Goal: Task Accomplishment & Management: Complete application form

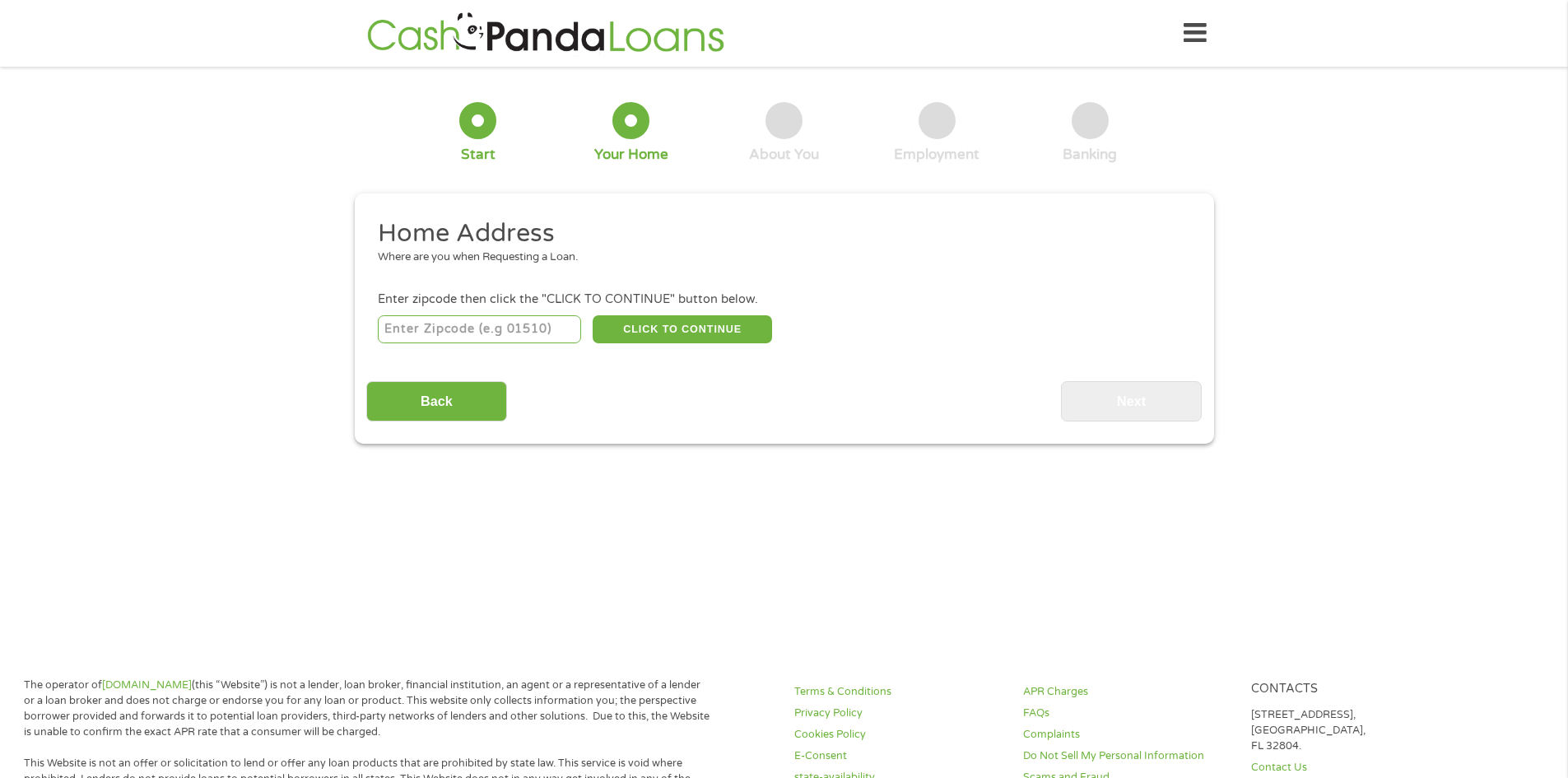
click at [522, 327] on input "number" at bounding box center [479, 329] width 203 height 28
type input "76643"
click at [642, 334] on button "CLICK TO CONTINUE" at bounding box center [682, 329] width 179 height 28
type input "76643"
type input "[PERSON_NAME]"
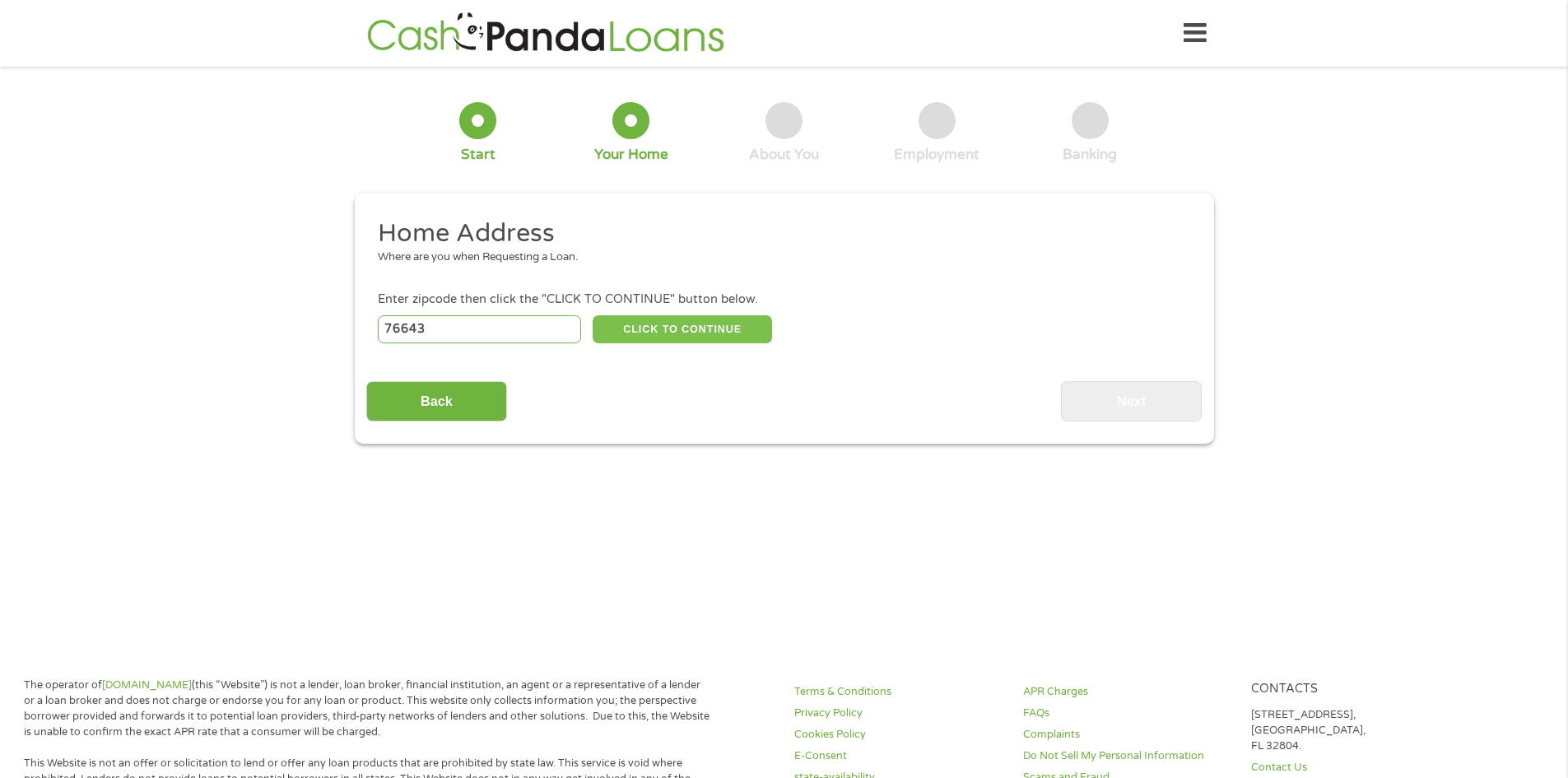
select select "[US_STATE]"
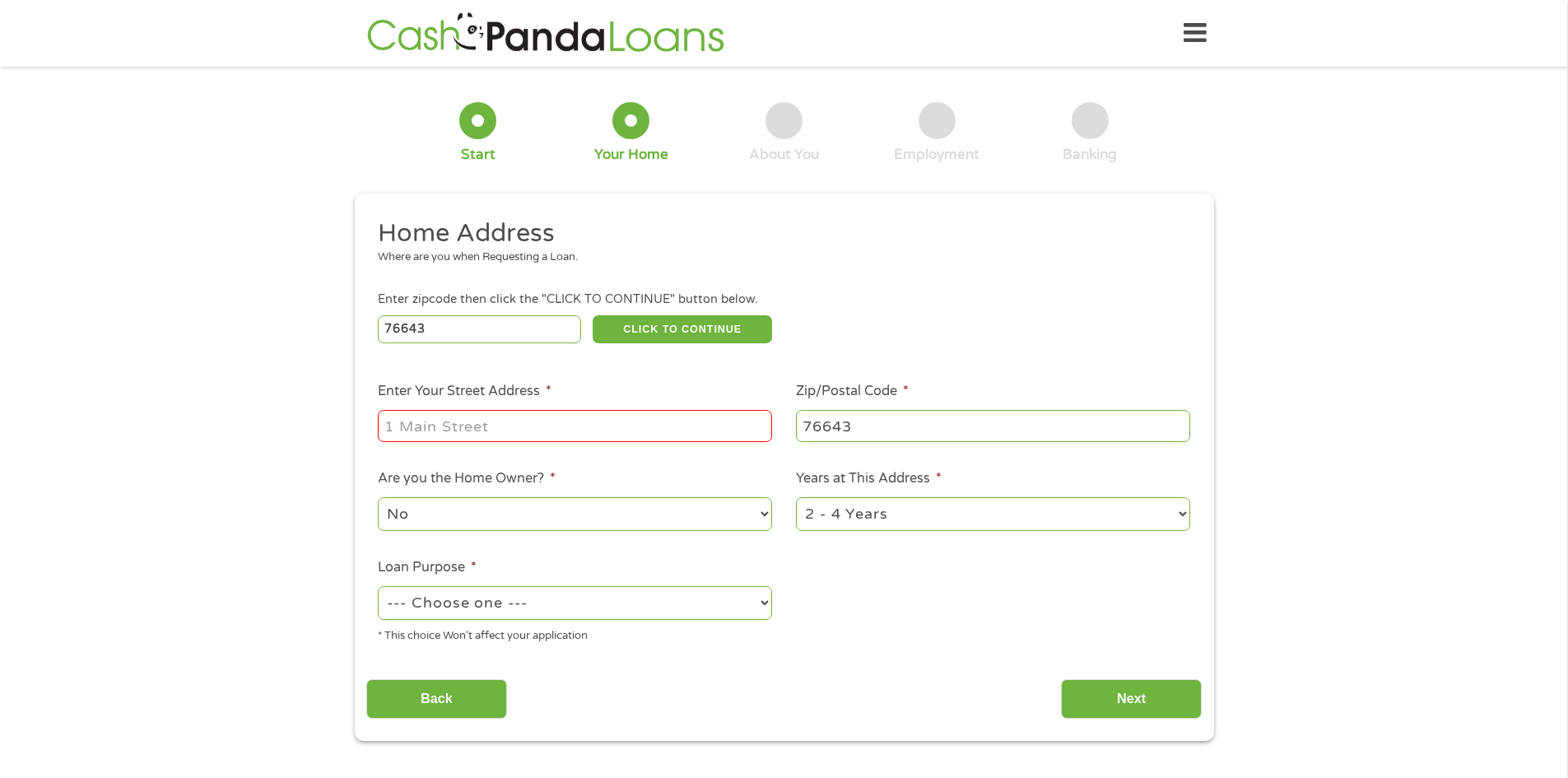
click at [662, 428] on input "Enter Your Street Address *" at bounding box center [574, 426] width 394 height 31
type input "[STREET_ADDRESS]"
click at [588, 513] on select "No Yes" at bounding box center [574, 513] width 394 height 34
click at [378, 497] on select "No Yes" at bounding box center [574, 513] width 394 height 34
click at [809, 518] on select "1 Year or less 1 - 2 Years 2 - 4 Years Over 4 Years" at bounding box center [993, 513] width 394 height 34
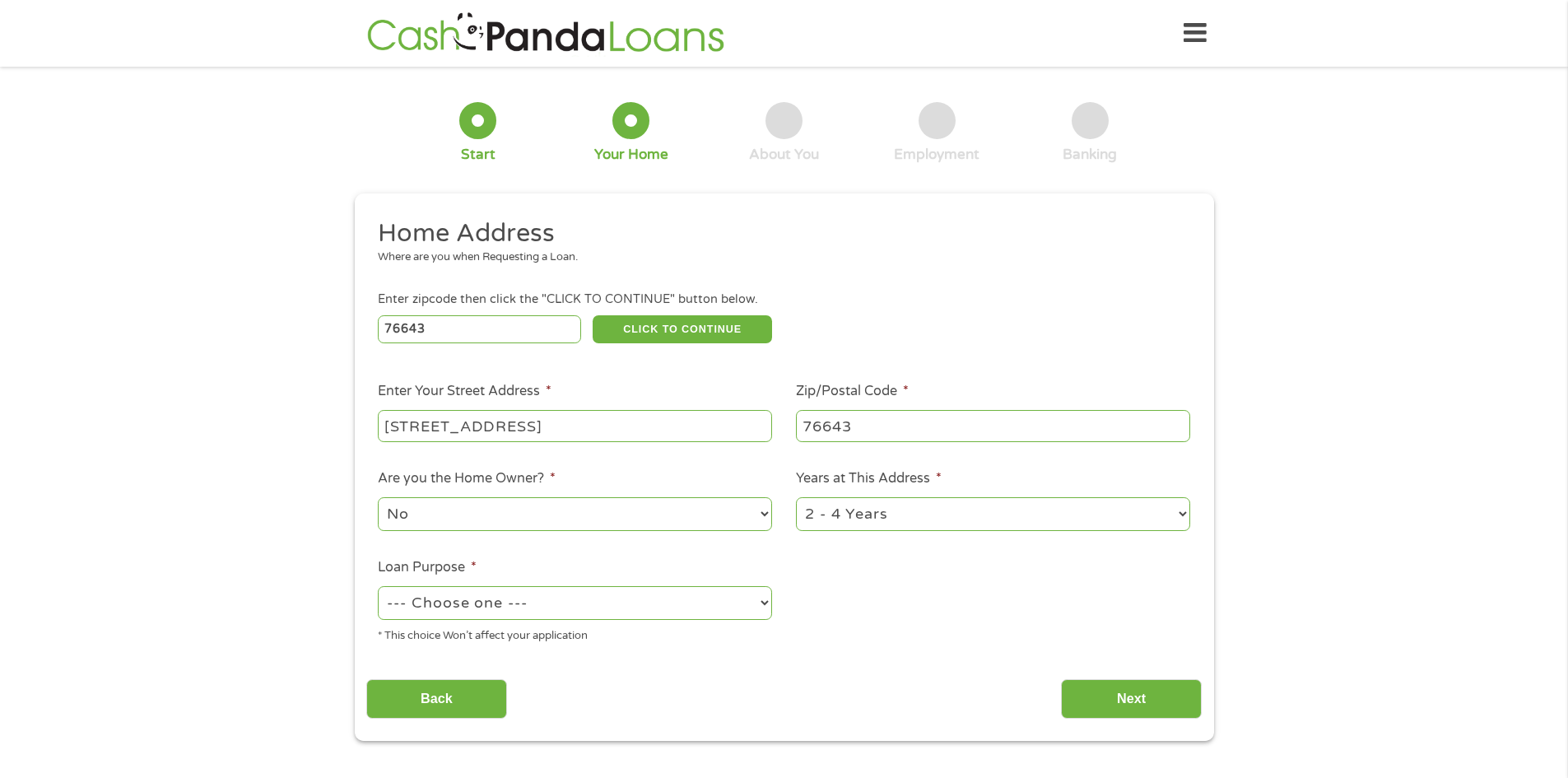
select select "60months"
click at [796, 497] on select "1 Year or less 1 - 2 Years 2 - 4 Years Over 4 Years" at bounding box center [993, 513] width 394 height 34
click at [717, 602] on select "--- Choose one --- Pay Bills Debt Consolidation Home Improvement Major Purchase…" at bounding box center [574, 603] width 394 height 34
select select "other"
click at [378, 586] on select "--- Choose one --- Pay Bills Debt Consolidation Home Improvement Major Purchase…" at bounding box center [574, 603] width 394 height 34
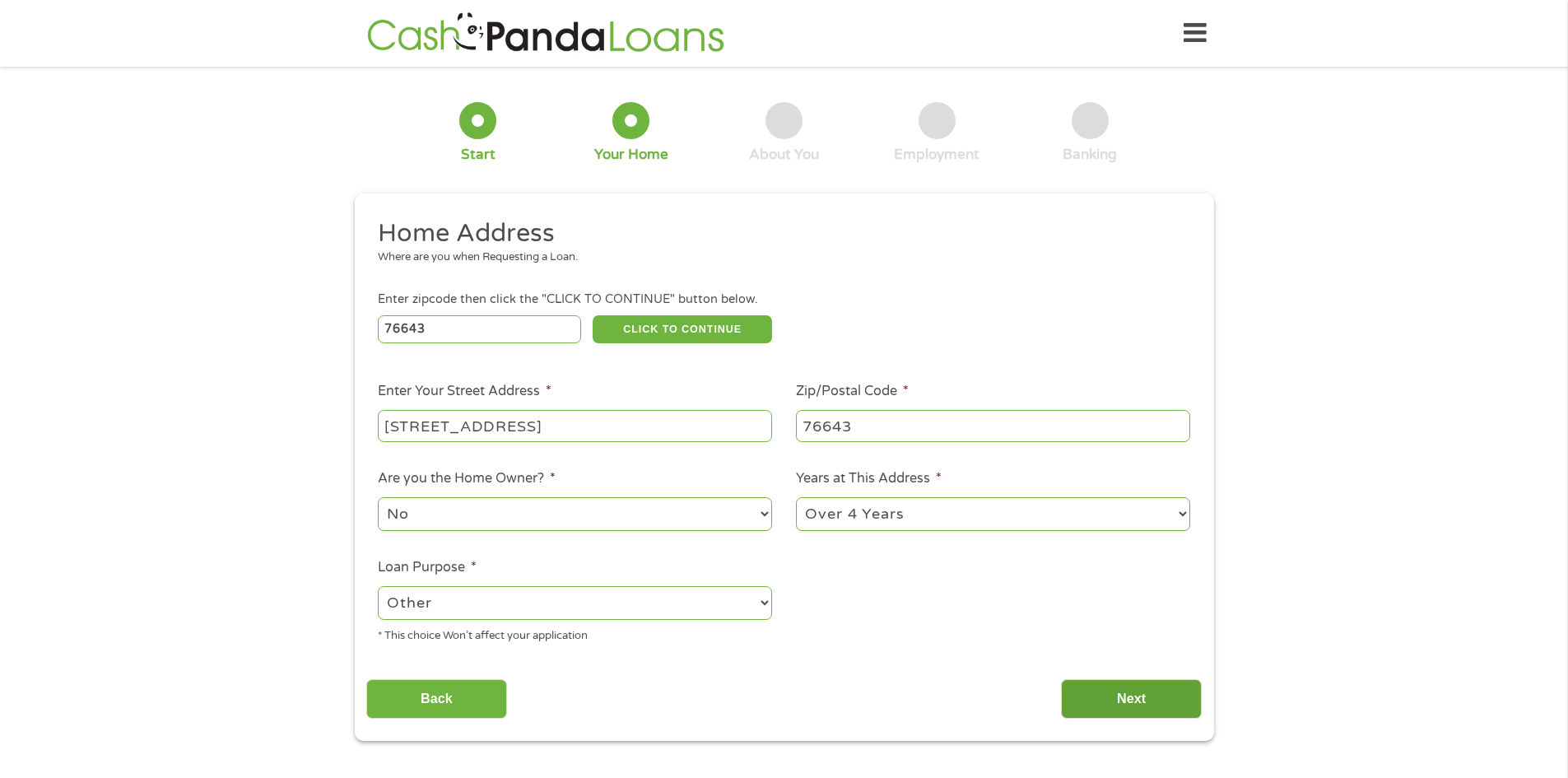
click at [1116, 696] on input "Next" at bounding box center [1132, 699] width 141 height 41
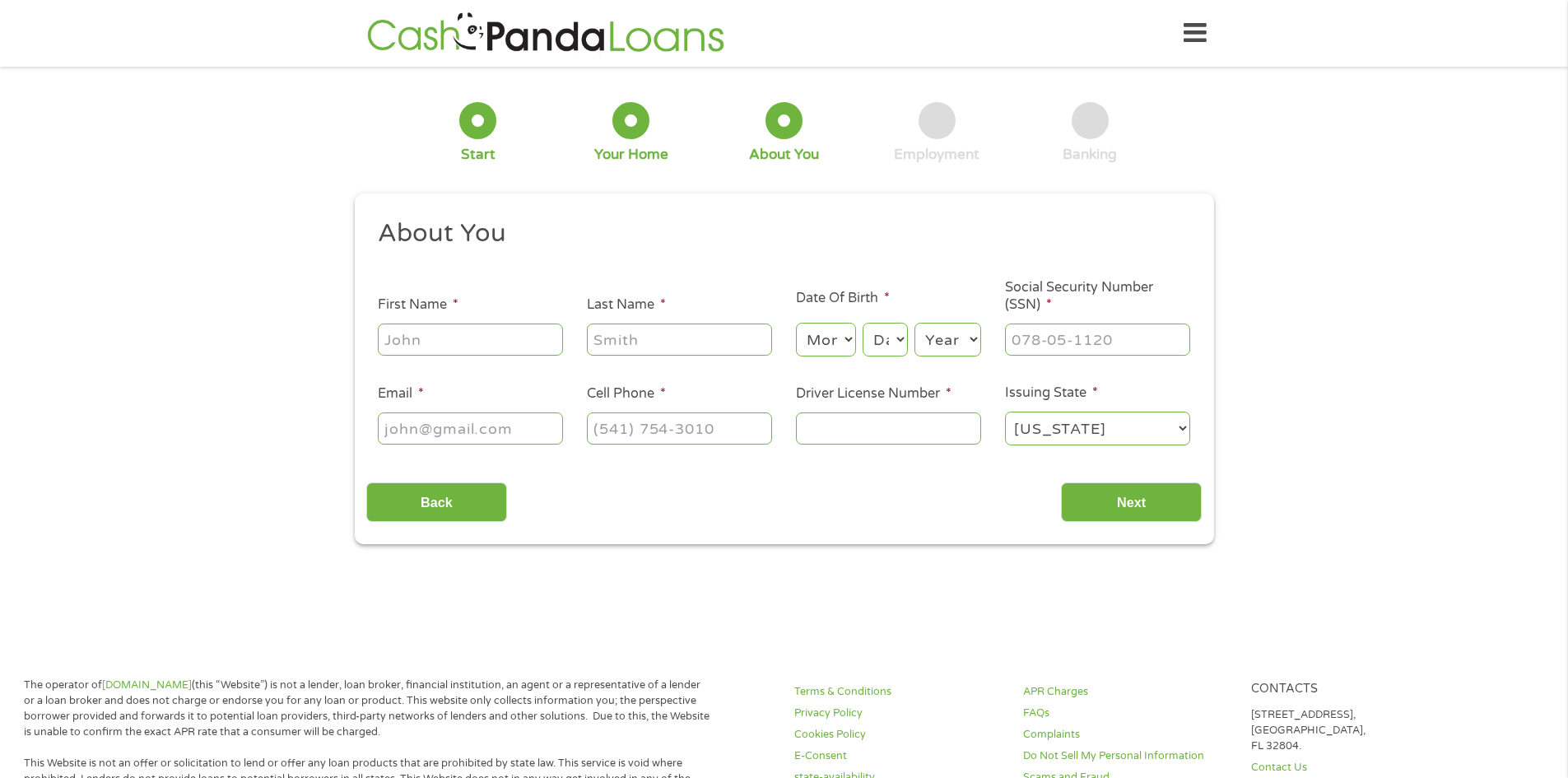
click at [427, 346] on input "First Name *" at bounding box center [470, 339] width 185 height 31
type input "Amber"
type input "[PERSON_NAME]"
select select "10"
select select "20"
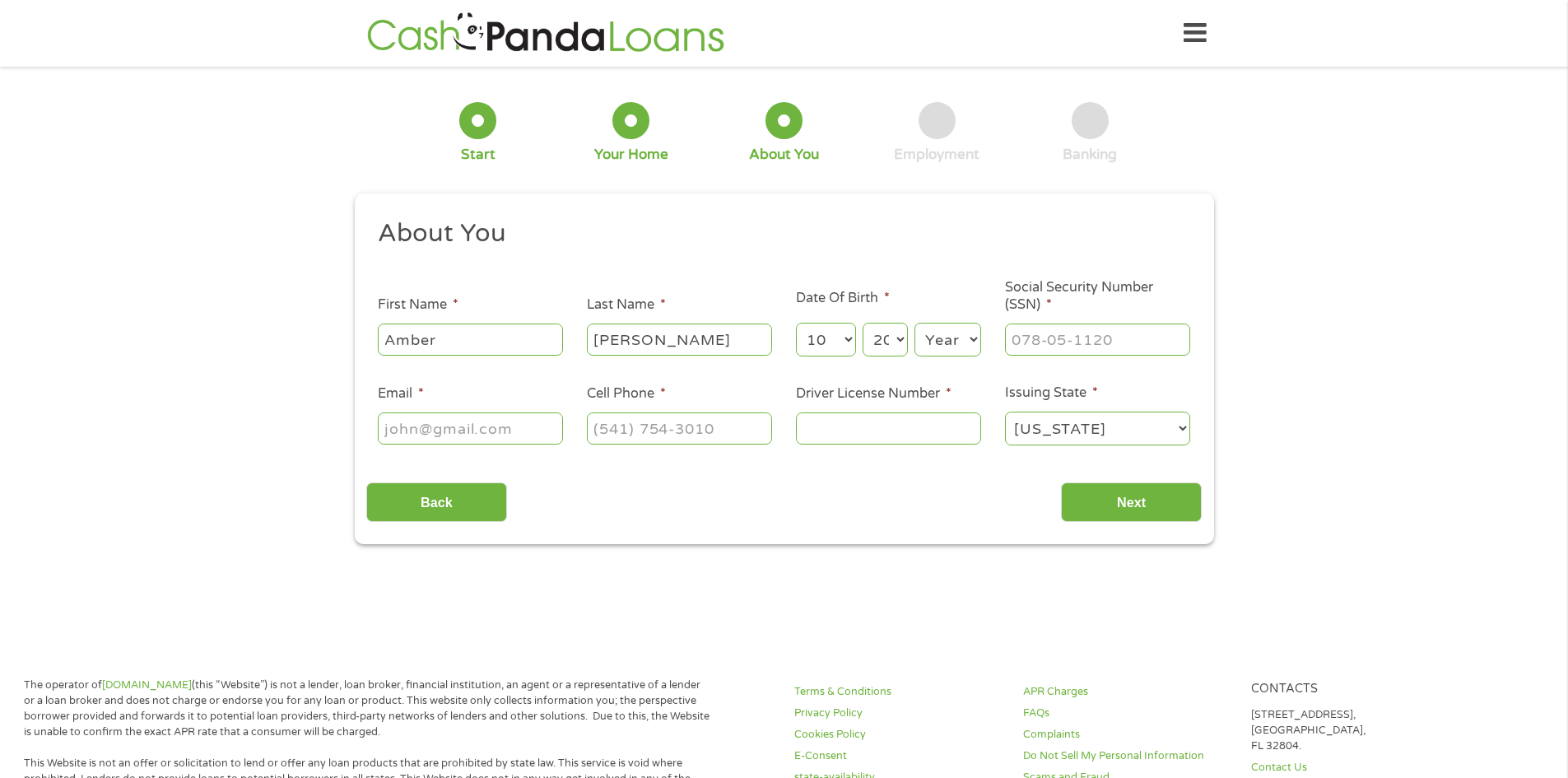
select select "1999"
click at [901, 351] on select "Day 1 2 3 4 5 6 7 8 9 10 11 12 13 14 15 16 17 18 19 20 21 22 23 24 25 26 27 28 …" at bounding box center [885, 339] width 45 height 34
select select "22"
click at [863, 322] on select "Day 1 2 3 4 5 6 7 8 9 10 11 12 13 14 15 16 17 18 19 20 21 22 23 24 25 26 27 28 …" at bounding box center [885, 339] width 45 height 34
click at [957, 332] on select "Year [DATE] 2006 2005 2004 2003 2002 2001 2000 1999 1998 1997 1996 1995 1994 19…" at bounding box center [947, 339] width 67 height 34
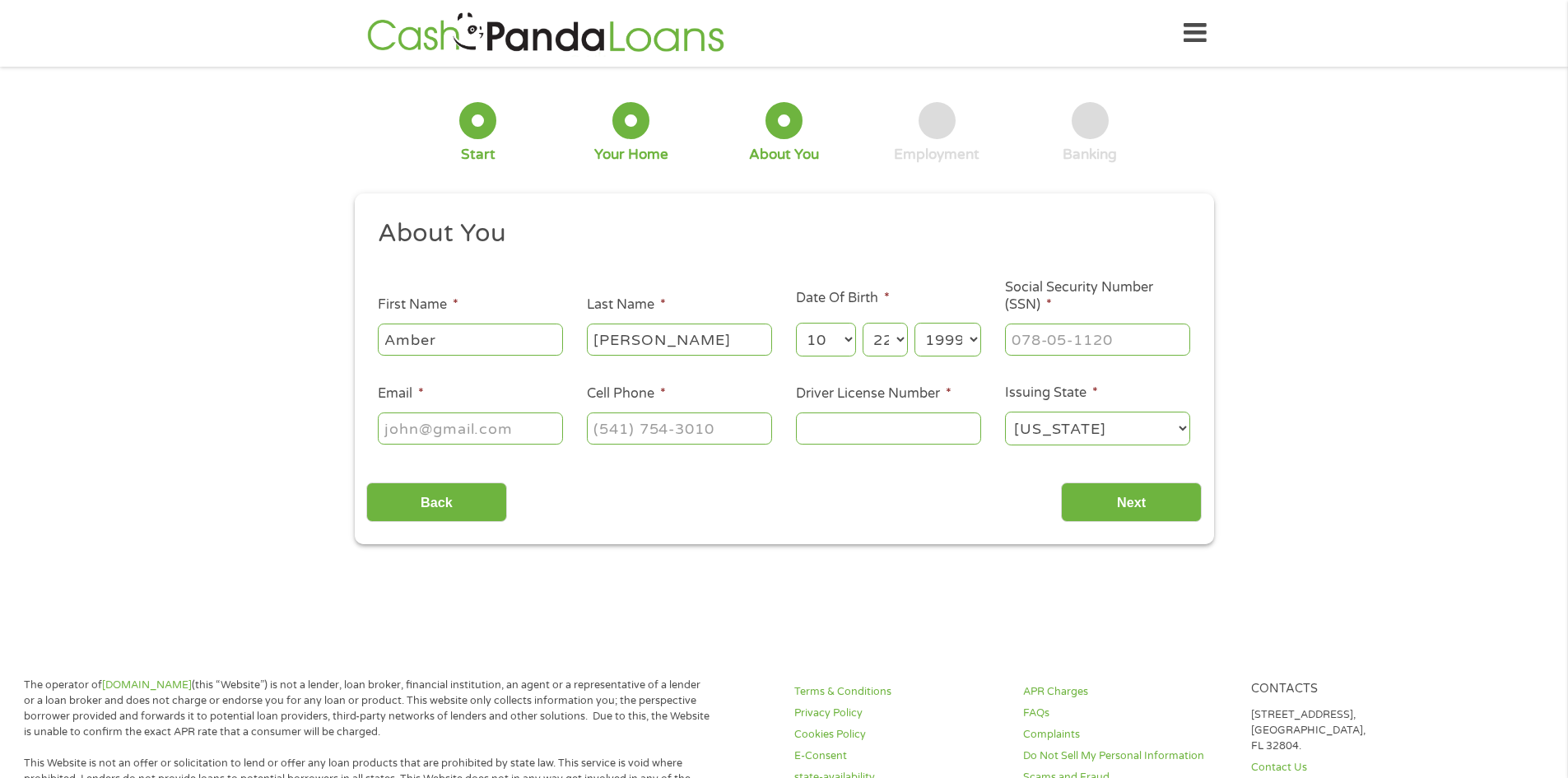
select select "1990"
click at [914, 322] on select "Year [DATE] 2006 2005 2004 2003 2002 2001 2000 1999 1998 1997 1996 1995 1994 19…" at bounding box center [947, 339] width 67 height 34
click at [1053, 338] on input "___-__-____" at bounding box center [1098, 339] width 185 height 31
type input "644-20-5442"
click at [526, 431] on input "Email *" at bounding box center [470, 428] width 185 height 31
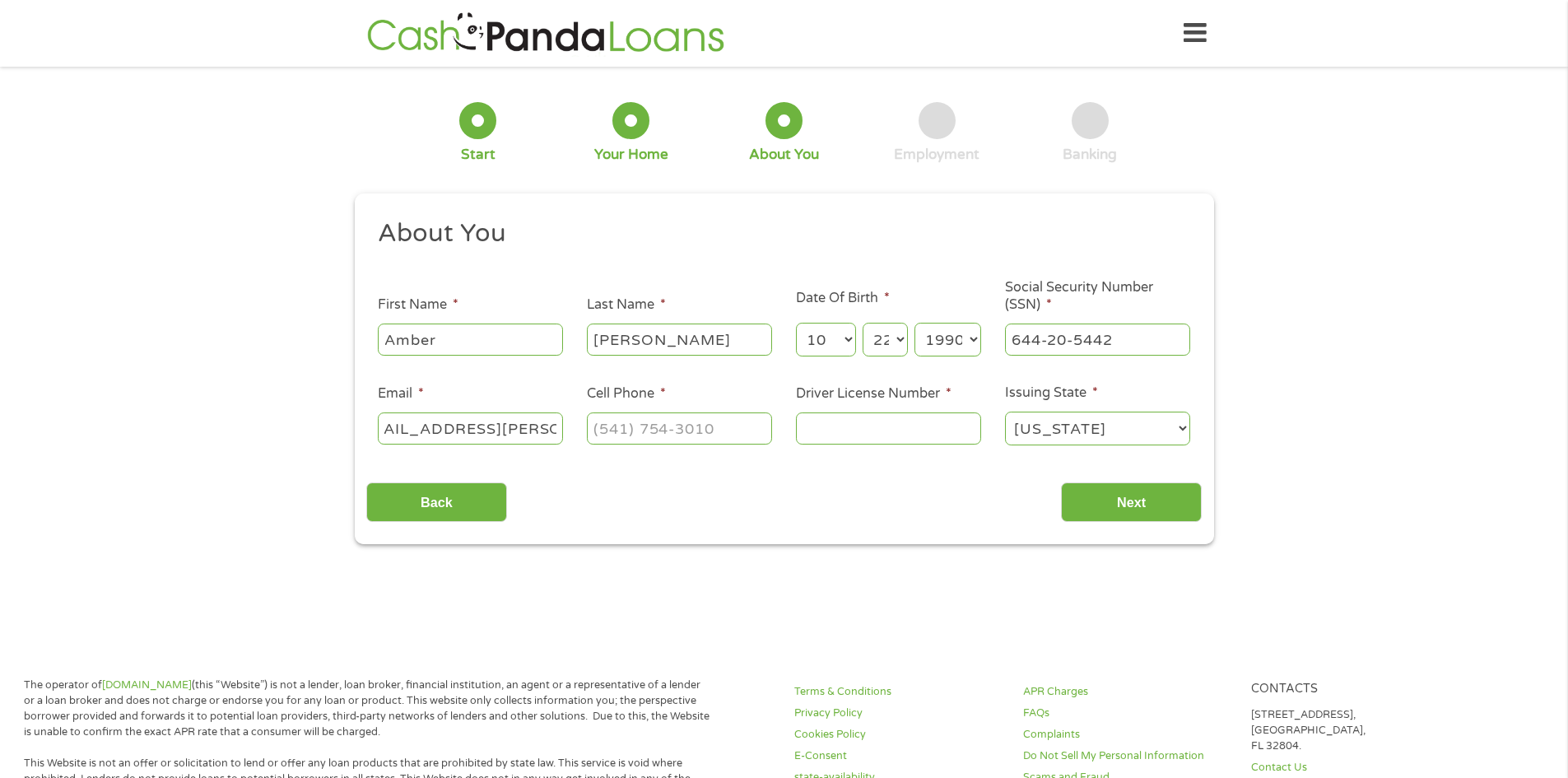
scroll to position [0, 51]
type input "[EMAIL_ADDRESS][PERSON_NAME][DOMAIN_NAME]"
click at [563, 470] on div "About You This field is hidden when viewing the form Title * --- Choose one ---…" at bounding box center [784, 370] width 836 height 305
click at [616, 437] on input "(___) ___-____" at bounding box center [679, 428] width 185 height 31
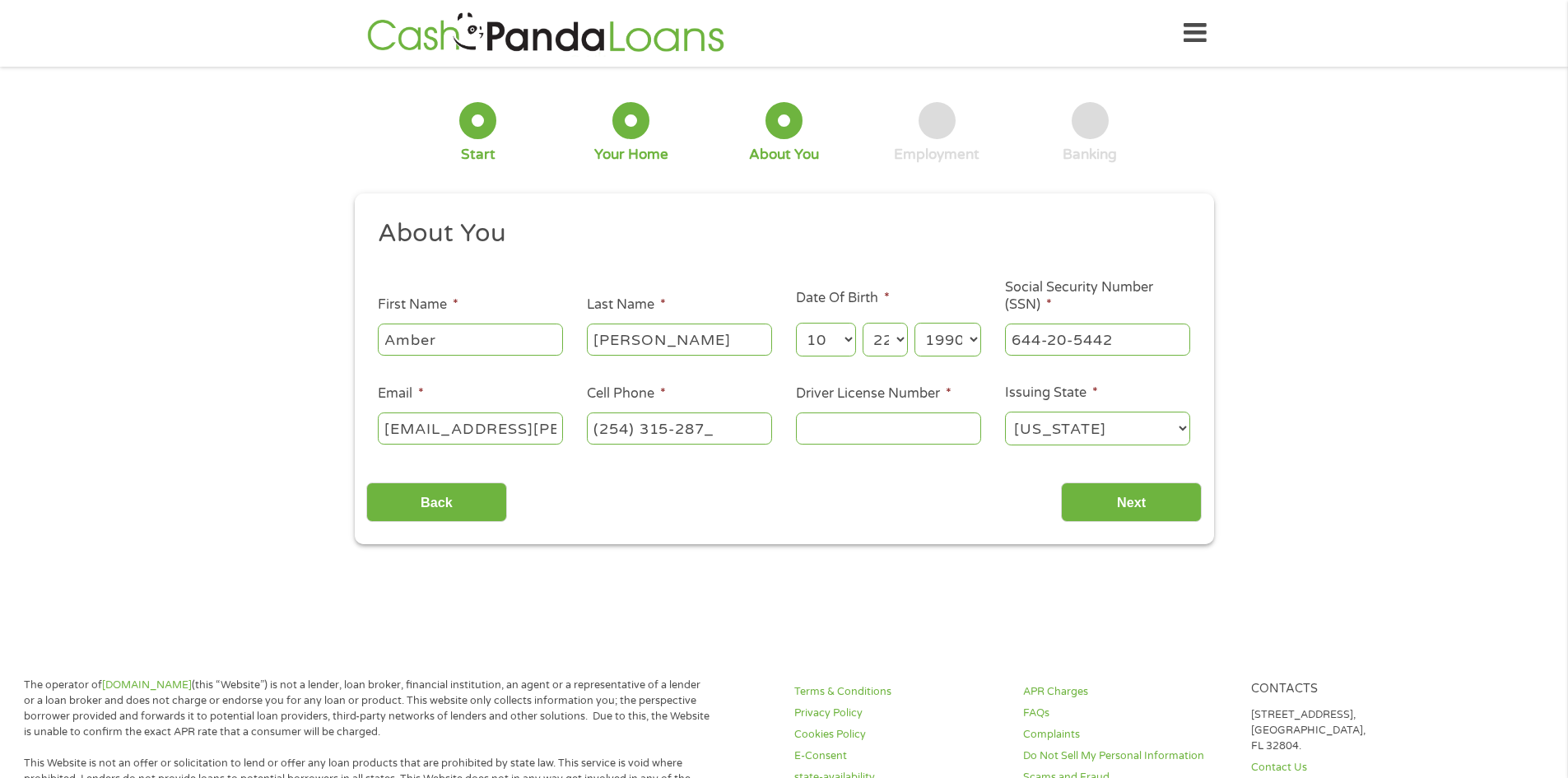
type input "[PHONE_NUMBER]"
click at [842, 429] on input "Driver License Number *" at bounding box center [889, 428] width 185 height 31
type input "24378453"
click at [1100, 502] on input "Next" at bounding box center [1132, 503] width 141 height 41
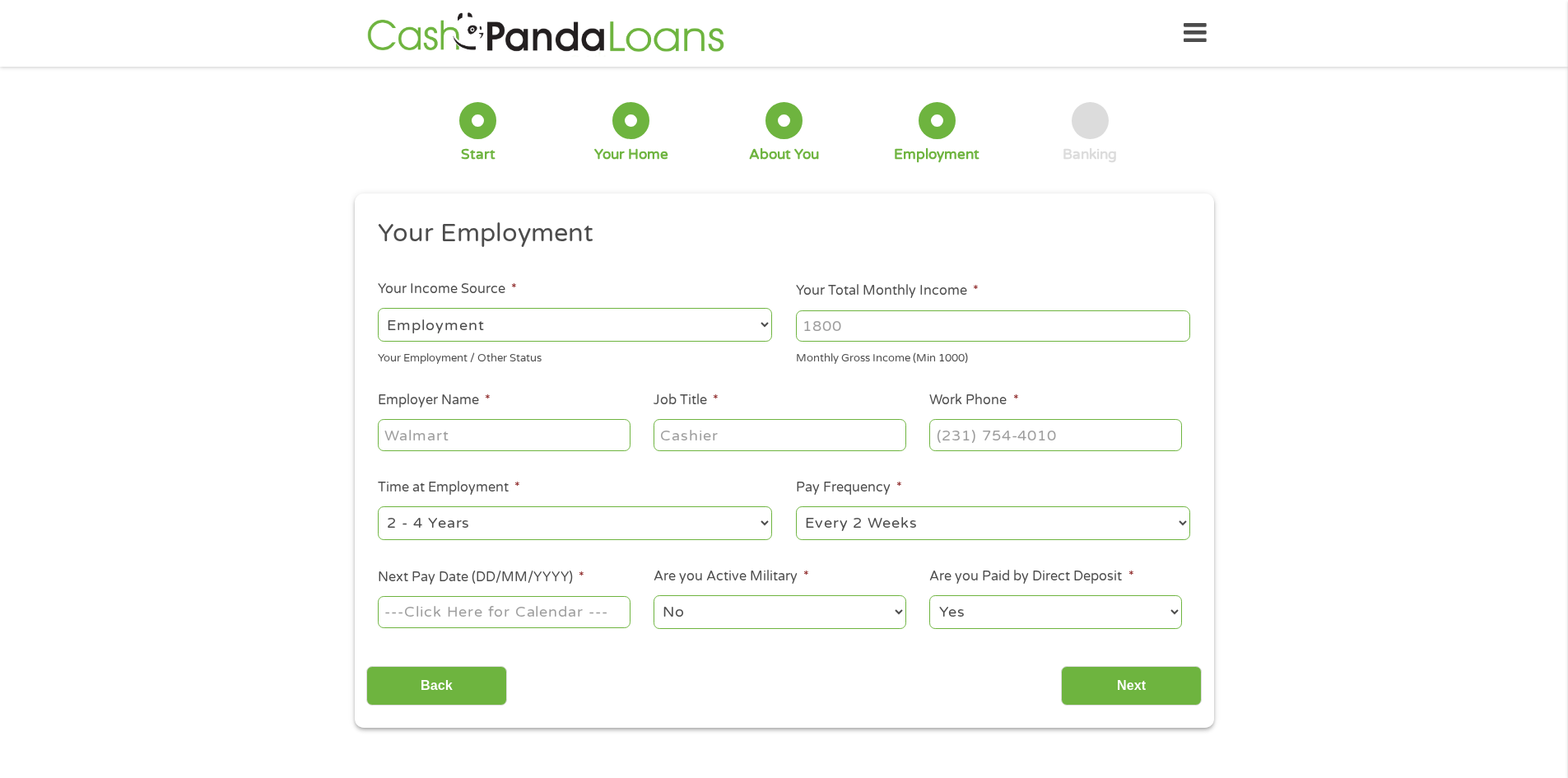
scroll to position [7, 7]
click at [541, 324] on select "--- Choose one --- Employment [DEMOGRAPHIC_DATA] Benefits" at bounding box center [574, 324] width 394 height 34
click at [899, 328] on input "Your Total Monthly Income *" at bounding box center [993, 326] width 394 height 31
type input "3000"
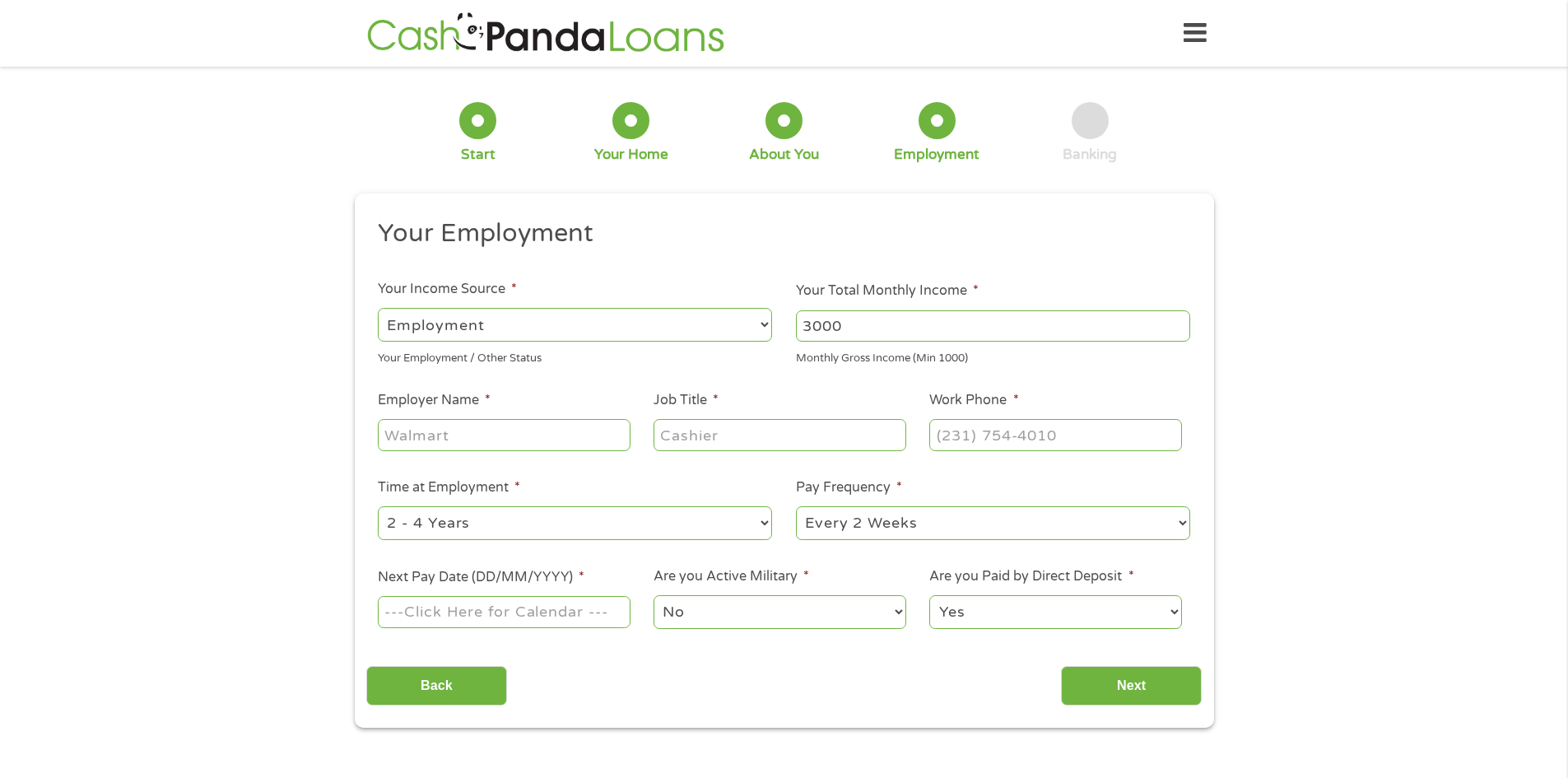
click at [474, 423] on input "Employer Name *" at bounding box center [503, 435] width 252 height 31
type input "h"
type input "Farmers Insurance"
type input "producer"
type input "[PHONE_NUMBER]"
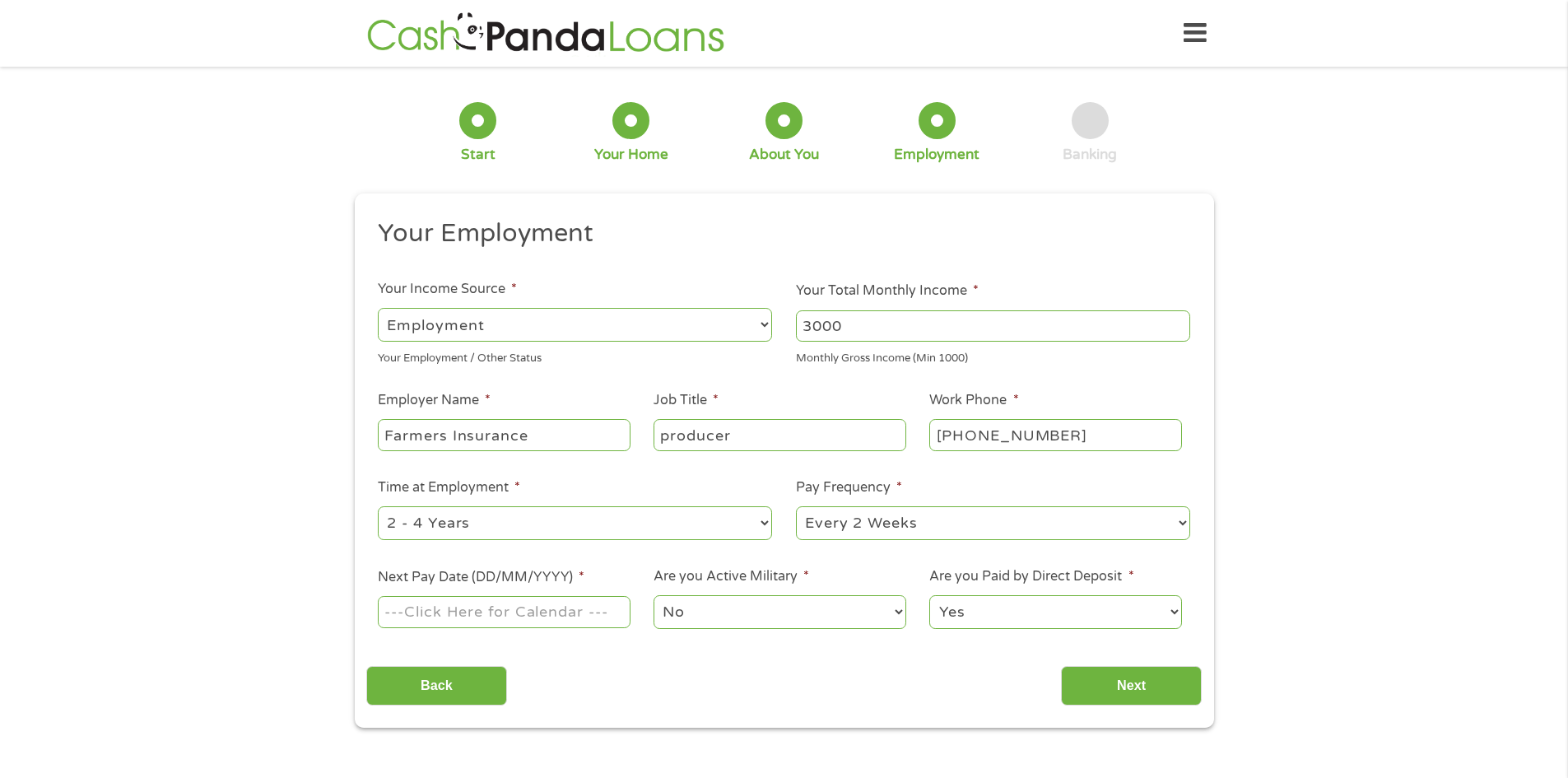
click at [451, 527] on select "--- Choose one --- 1 Year or less 1 - 2 Years 2 - 4 Years Over 4 Years" at bounding box center [574, 523] width 394 height 34
select select "24months"
click at [378, 506] on select "--- Choose one --- 1 Year or less 1 - 2 Years 2 - 4 Years Over 4 Years" at bounding box center [574, 523] width 394 height 34
click at [908, 536] on select "--- Choose one --- Every 2 Weeks Every Week Monthly Semi-Monthly" at bounding box center [993, 523] width 394 height 34
click at [902, 520] on select "--- Choose one --- Every 2 Weeks Every Week Monthly Semi-Monthly" at bounding box center [993, 523] width 394 height 34
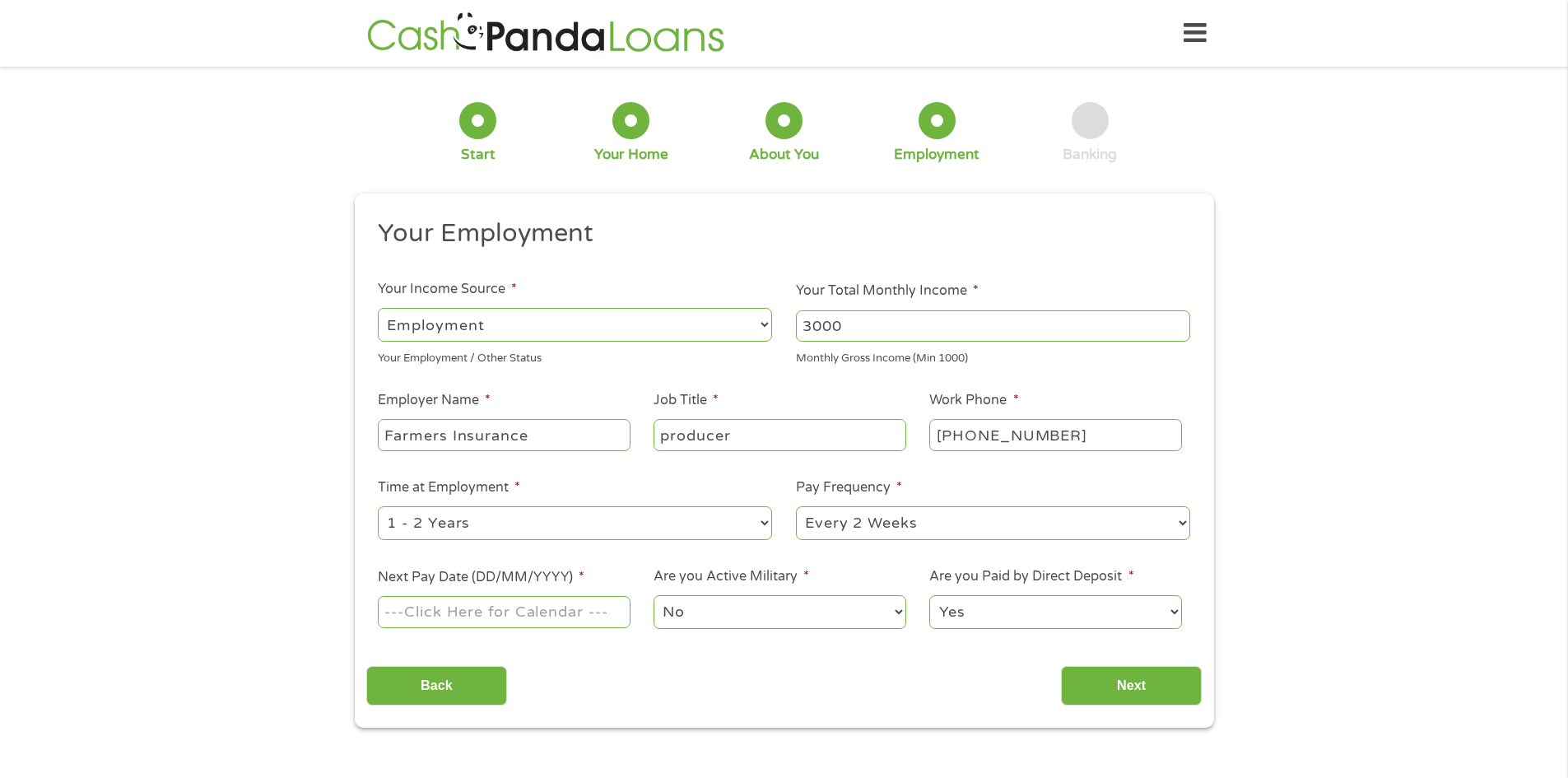
click at [550, 615] on input "Next Pay Date (DD/MM/YYYY) *" at bounding box center [503, 612] width 252 height 31
type input "[DATE]"
click at [693, 621] on select "No Yes" at bounding box center [779, 612] width 252 height 34
drag, startPoint x: 709, startPoint y: 612, endPoint x: 737, endPoint y: 613, distance: 28.0
click at [709, 612] on select "No Yes" at bounding box center [779, 612] width 252 height 34
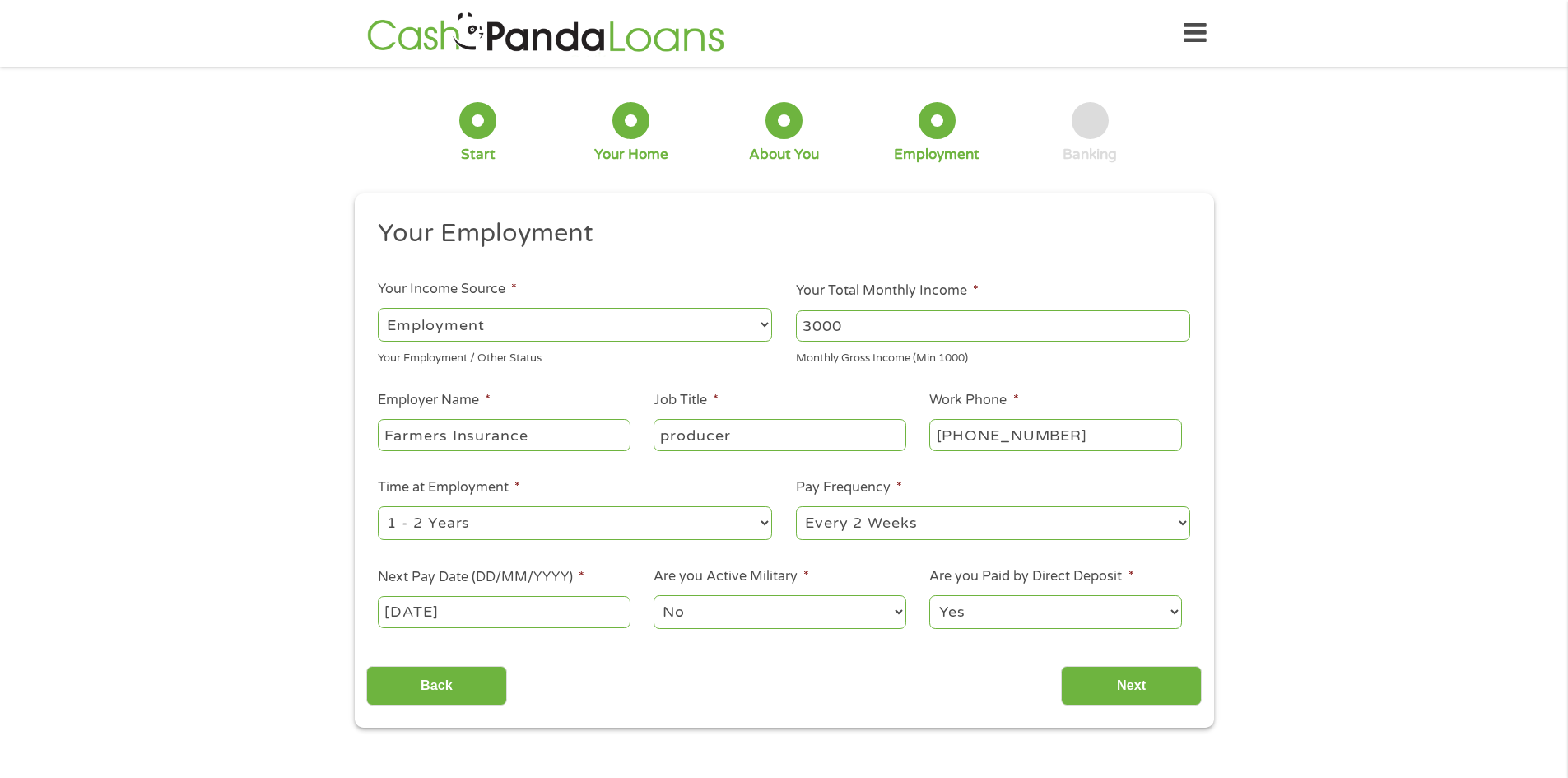
click at [1052, 615] on select "Yes No" at bounding box center [1055, 612] width 252 height 34
select select "0"
click at [929, 595] on select "Yes No" at bounding box center [1055, 612] width 252 height 34
click at [1078, 683] on input "Next" at bounding box center [1132, 686] width 141 height 41
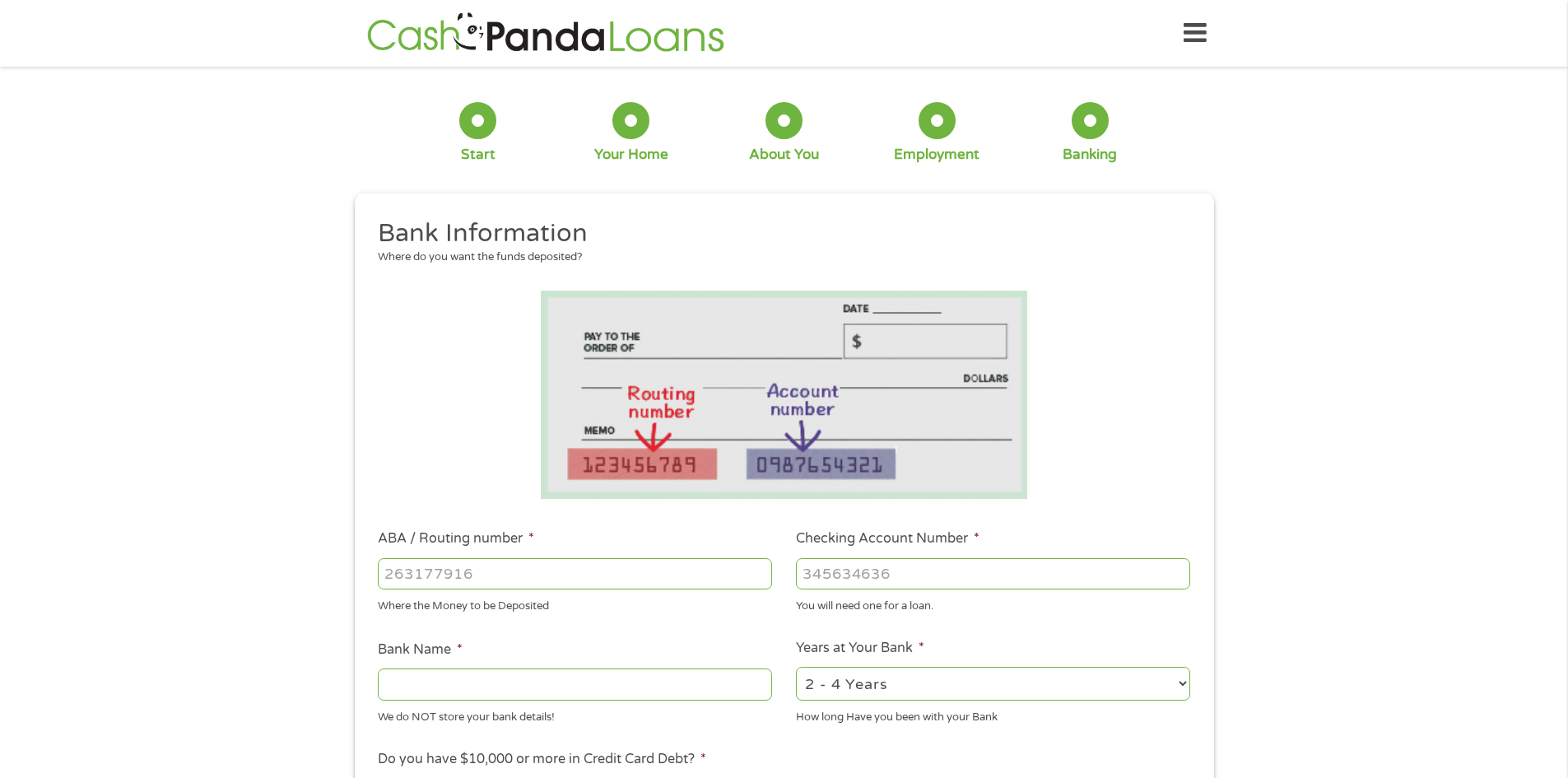
click at [493, 573] on input "ABA / Routing number *" at bounding box center [574, 574] width 394 height 31
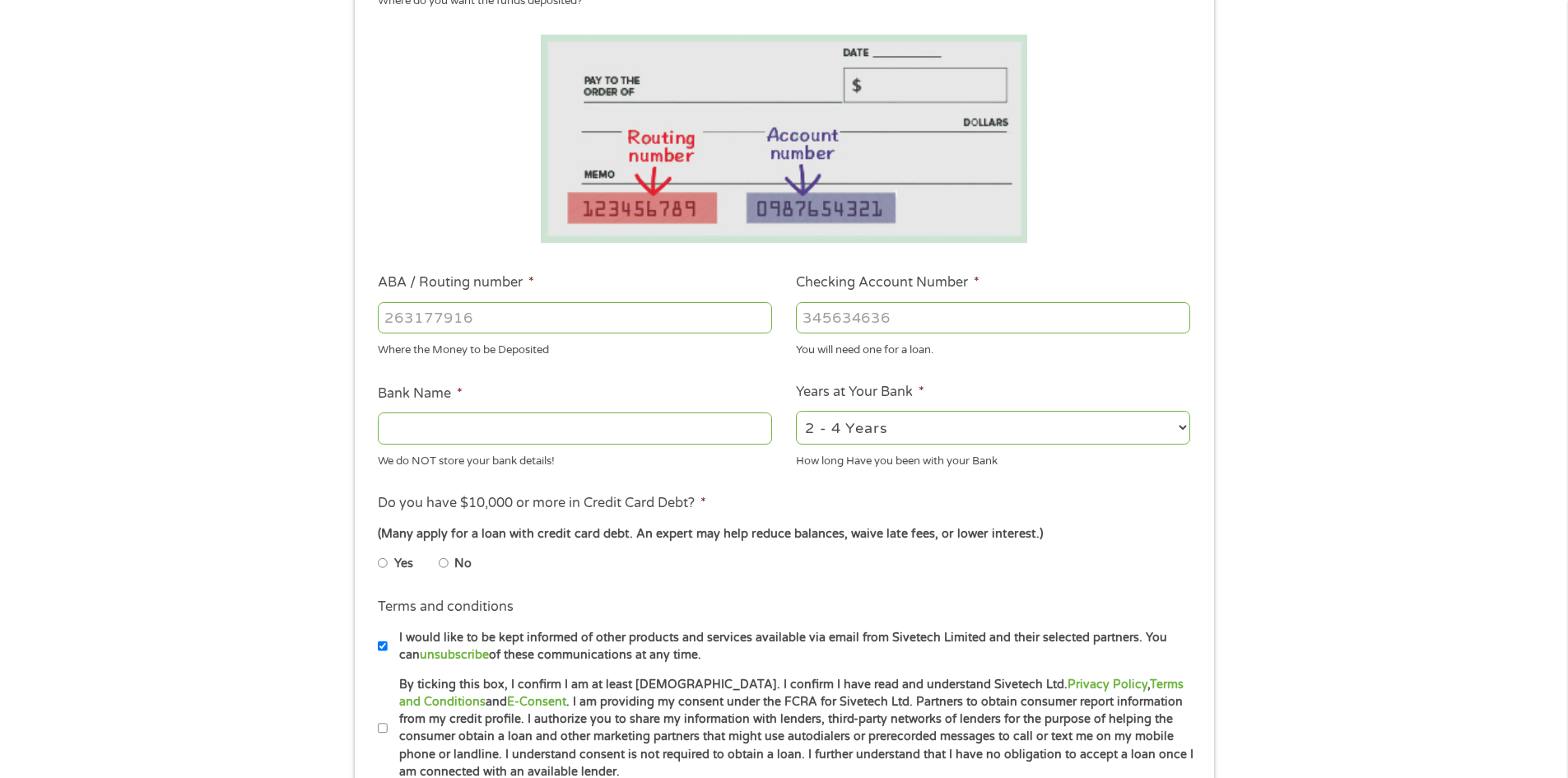
scroll to position [247, 0]
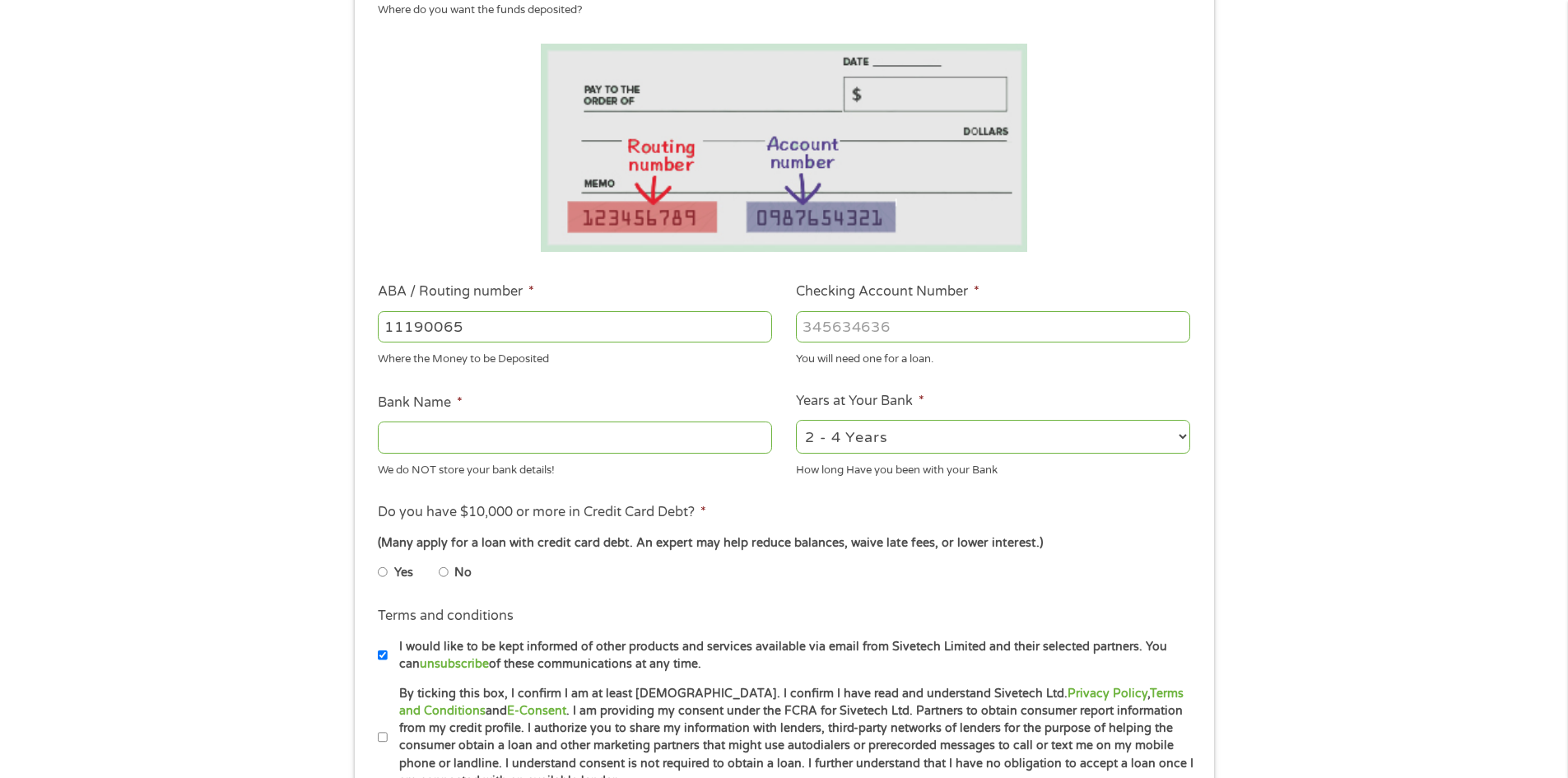
type input "111900659"
type input "[PERSON_NAME] FARGO BANK"
type input "111900659"
click at [891, 330] on input "Checking Account Number *" at bounding box center [993, 327] width 394 height 31
type input "2917015808"
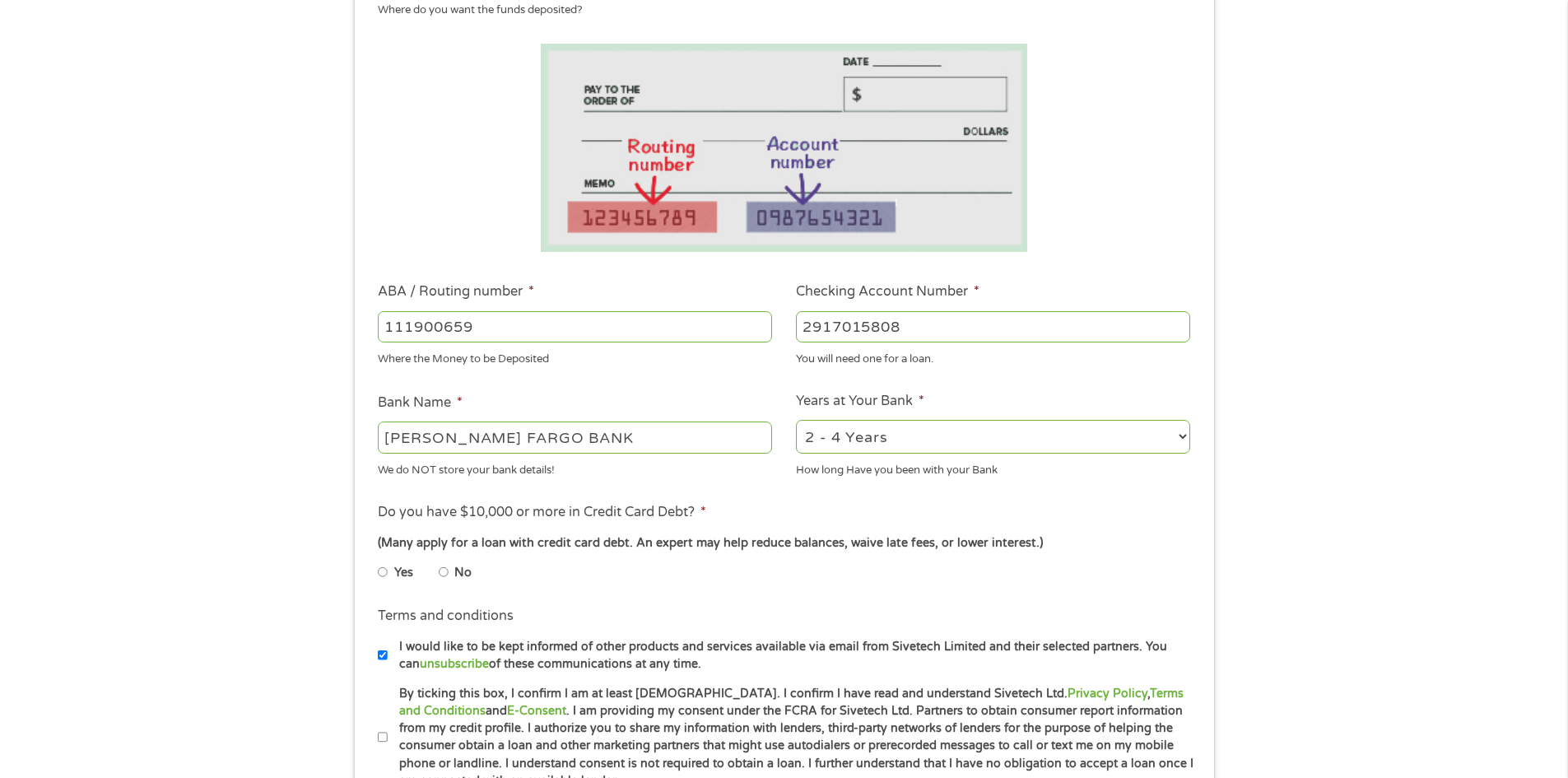
click at [829, 461] on div "How long Have you been with your Bank" at bounding box center [993, 467] width 394 height 22
click at [851, 438] on select "2 - 4 Years 6 - 12 Months 1 - 2 Years Over 4 Years" at bounding box center [993, 437] width 394 height 34
select select "60months"
click at [796, 420] on select "2 - 4 Years 6 - 12 Months 1 - 2 Years Over 4 Years" at bounding box center [993, 437] width 394 height 34
click at [837, 456] on div "2 - 4 Years 6 - 12 Months 1 - 2 Years Over 4 Years" at bounding box center [993, 437] width 394 height 40
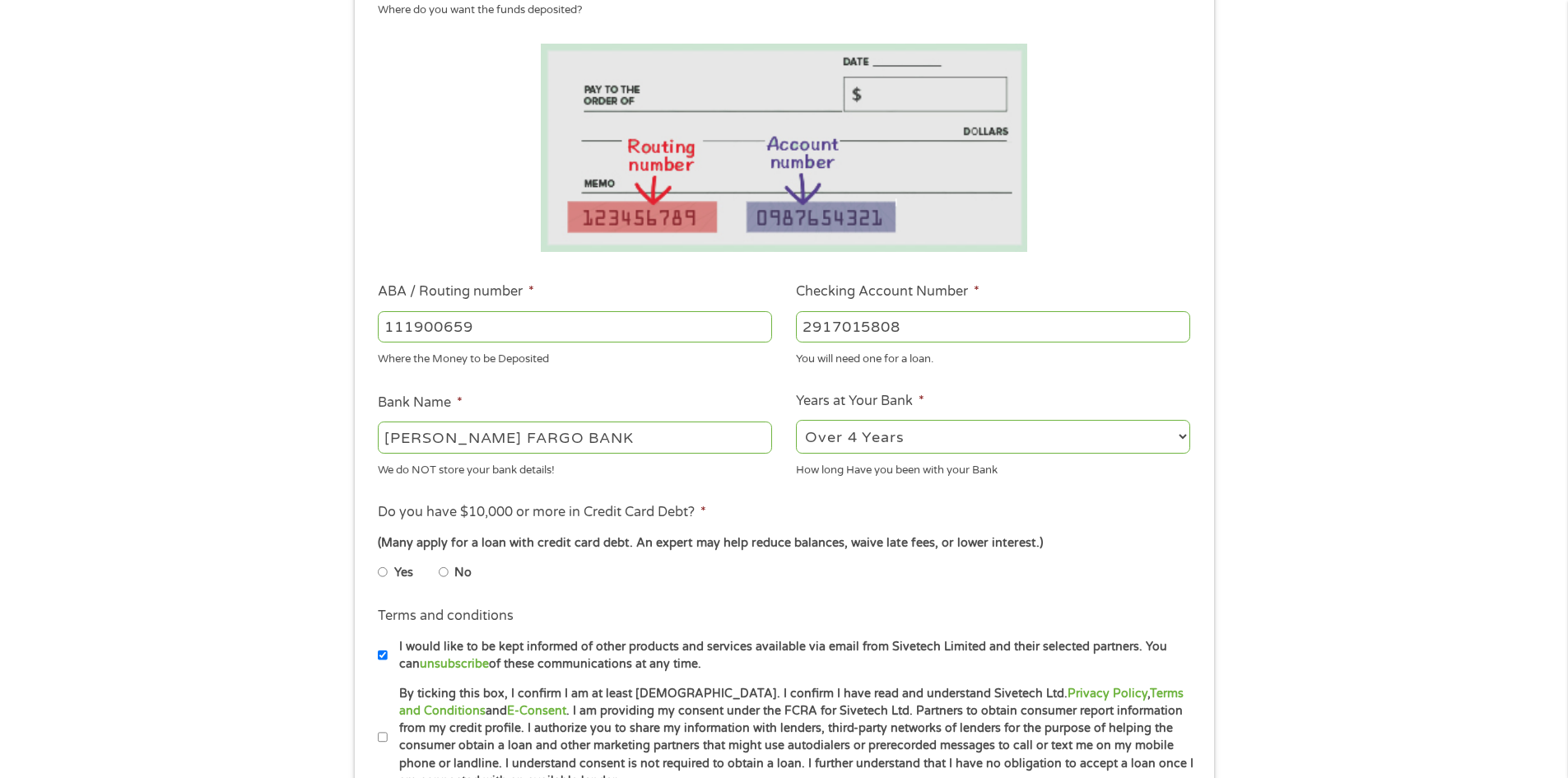
click at [850, 439] on select "2 - 4 Years 6 - 12 Months 1 - 2 Years Over 4 Years" at bounding box center [993, 437] width 394 height 34
click at [834, 438] on select "2 - 4 Years 6 - 12 Months 1 - 2 Years Over 4 Years" at bounding box center [993, 437] width 394 height 34
click at [747, 502] on li "Do you have $10,000 or more in Credit Card Debt? * (Many apply for a loan with …" at bounding box center [784, 548] width 836 height 93
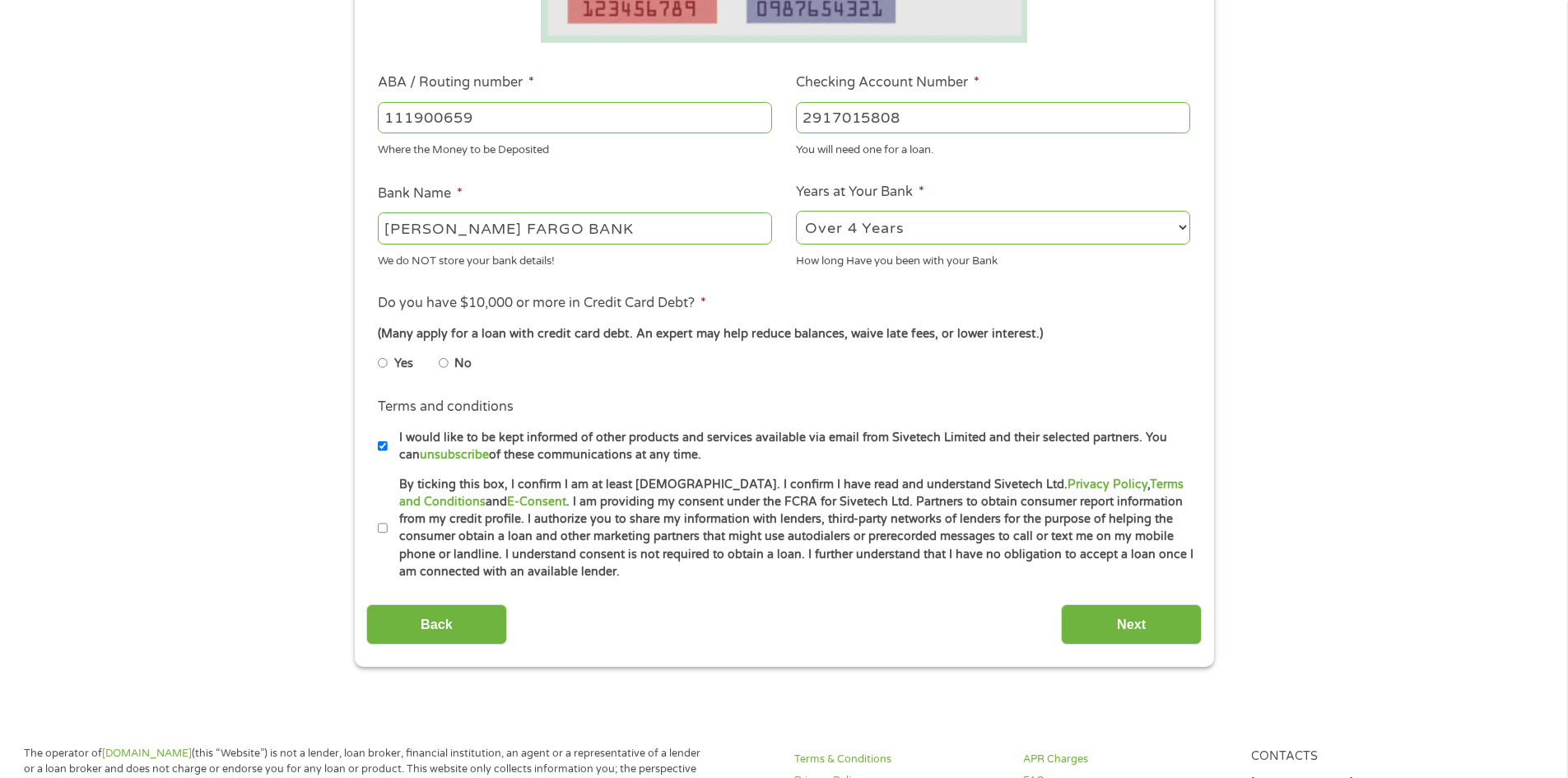
scroll to position [494, 0]
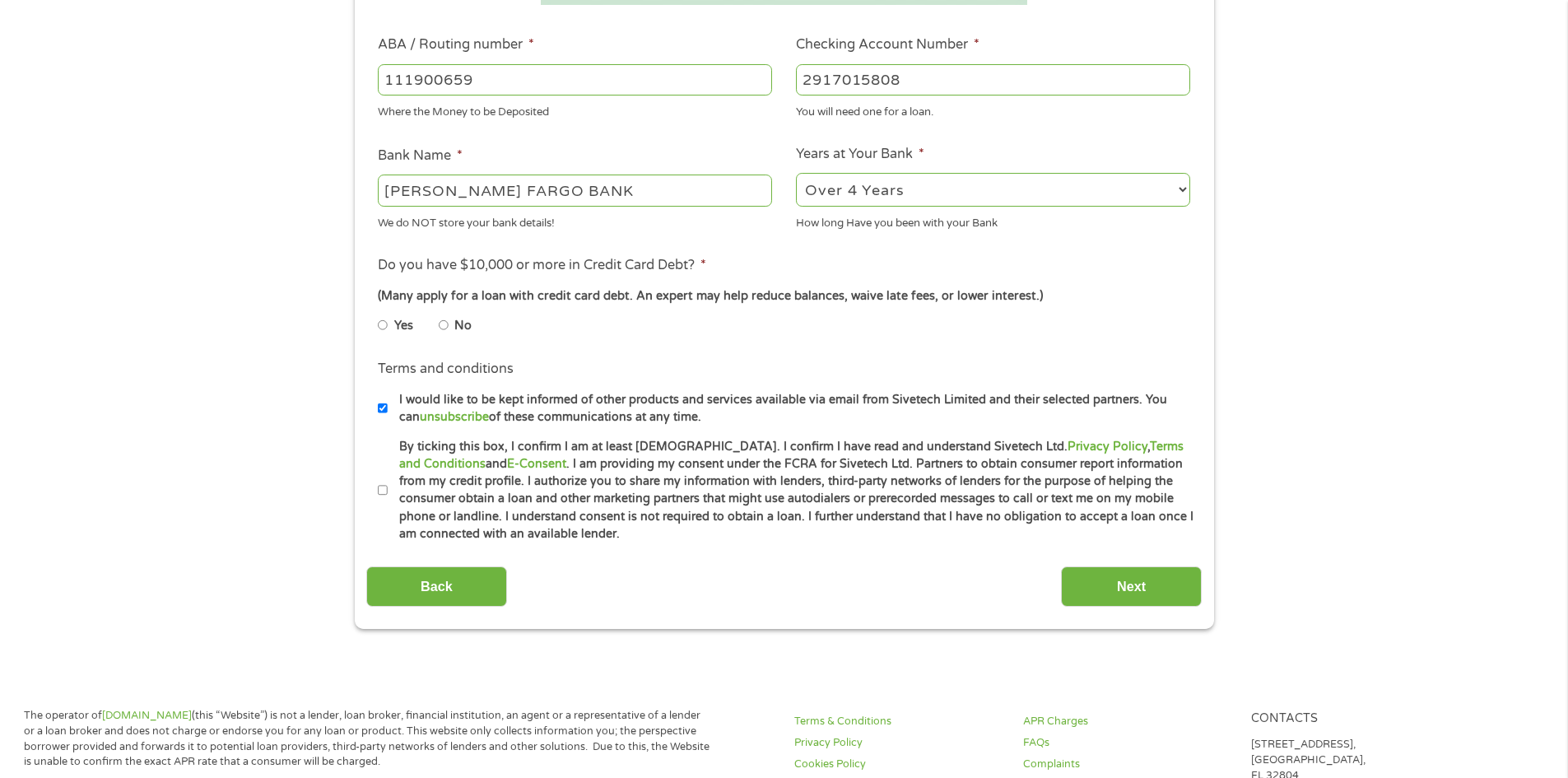
click at [449, 322] on li "No" at bounding box center [469, 325] width 60 height 32
click at [451, 327] on li "No" at bounding box center [469, 325] width 60 height 32
click at [444, 322] on input "No" at bounding box center [444, 325] width 10 height 26
radio input "true"
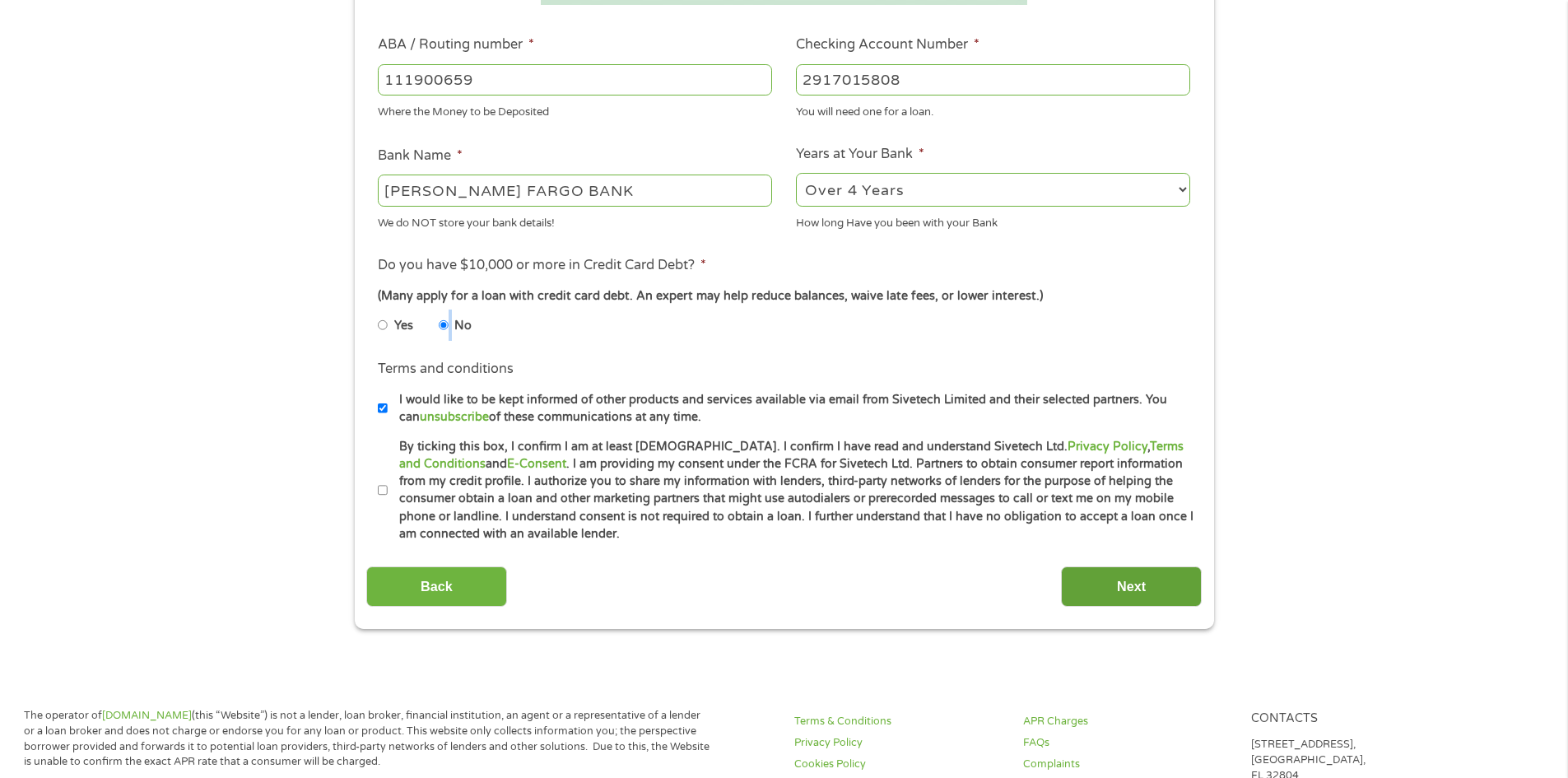
click at [1109, 581] on input "Next" at bounding box center [1132, 586] width 141 height 41
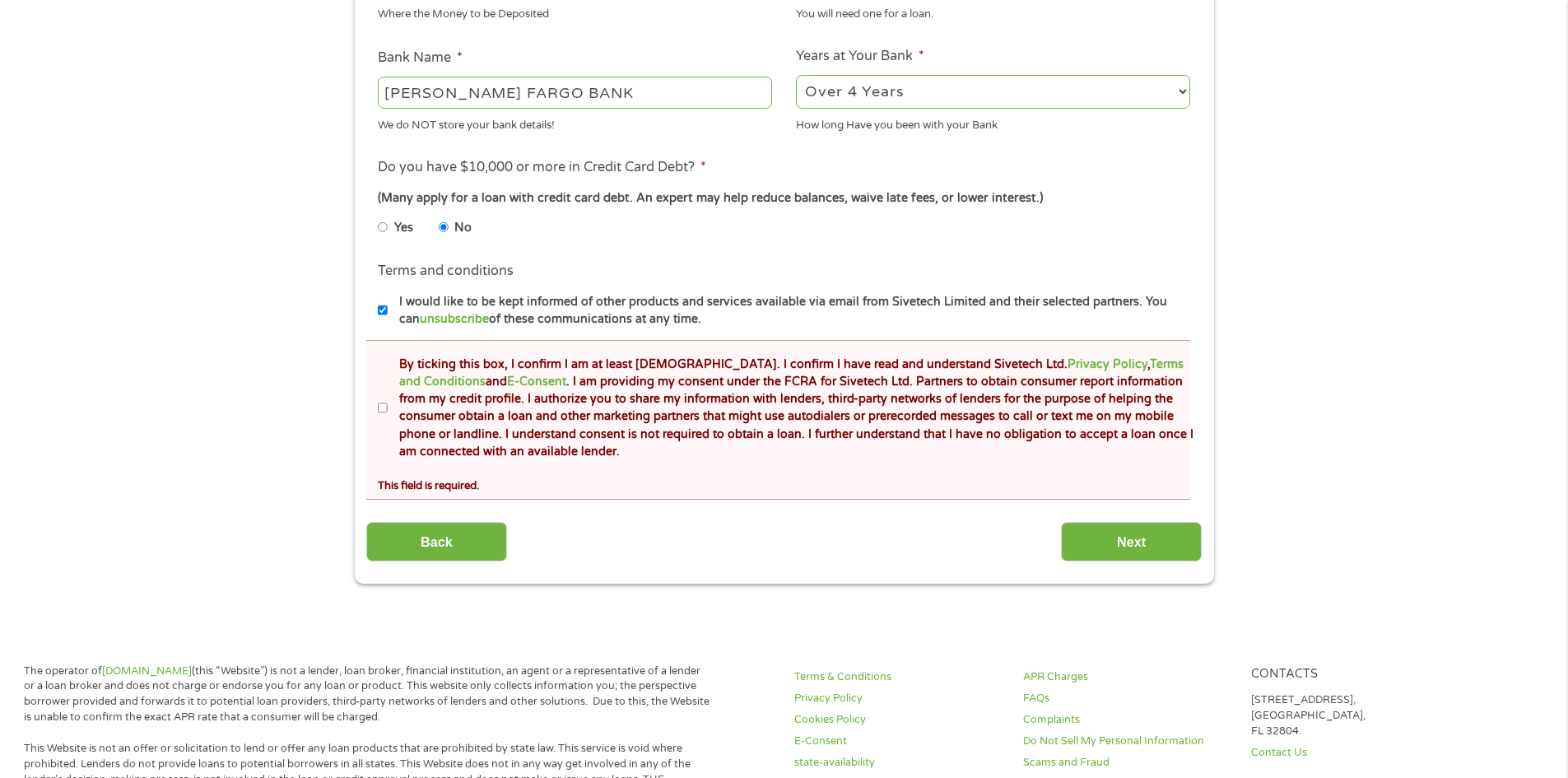
scroll to position [659, 0]
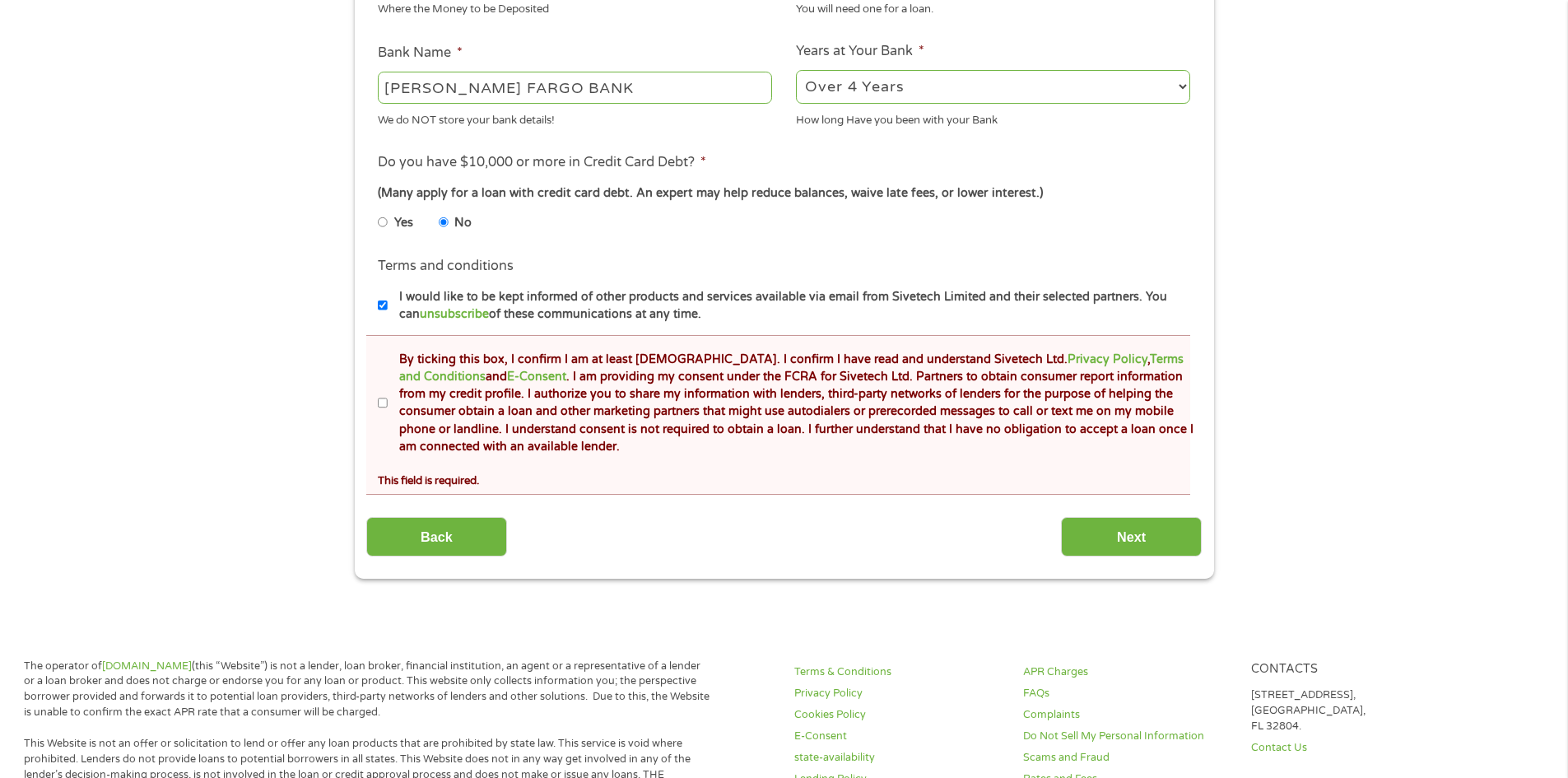
click at [388, 403] on label "By ticking this box, I confirm I am at least [DEMOGRAPHIC_DATA]. I confirm I ha…" at bounding box center [791, 403] width 808 height 105
click at [388, 403] on input "By ticking this box, I confirm I am at least [DEMOGRAPHIC_DATA]. I confirm I ha…" at bounding box center [383, 403] width 10 height 26
checkbox input "true"
click at [1133, 540] on input "Next" at bounding box center [1132, 537] width 141 height 41
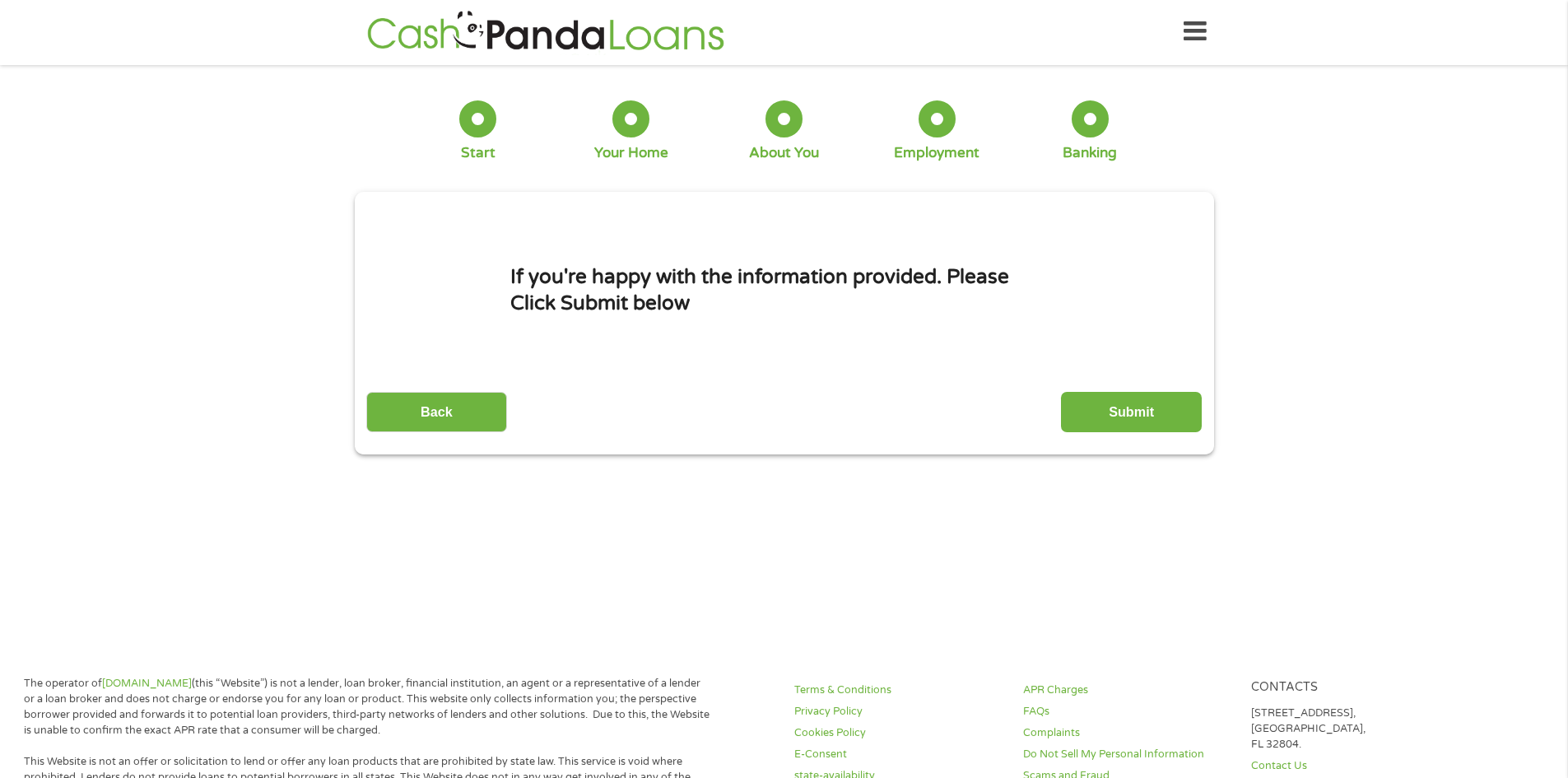
scroll to position [0, 0]
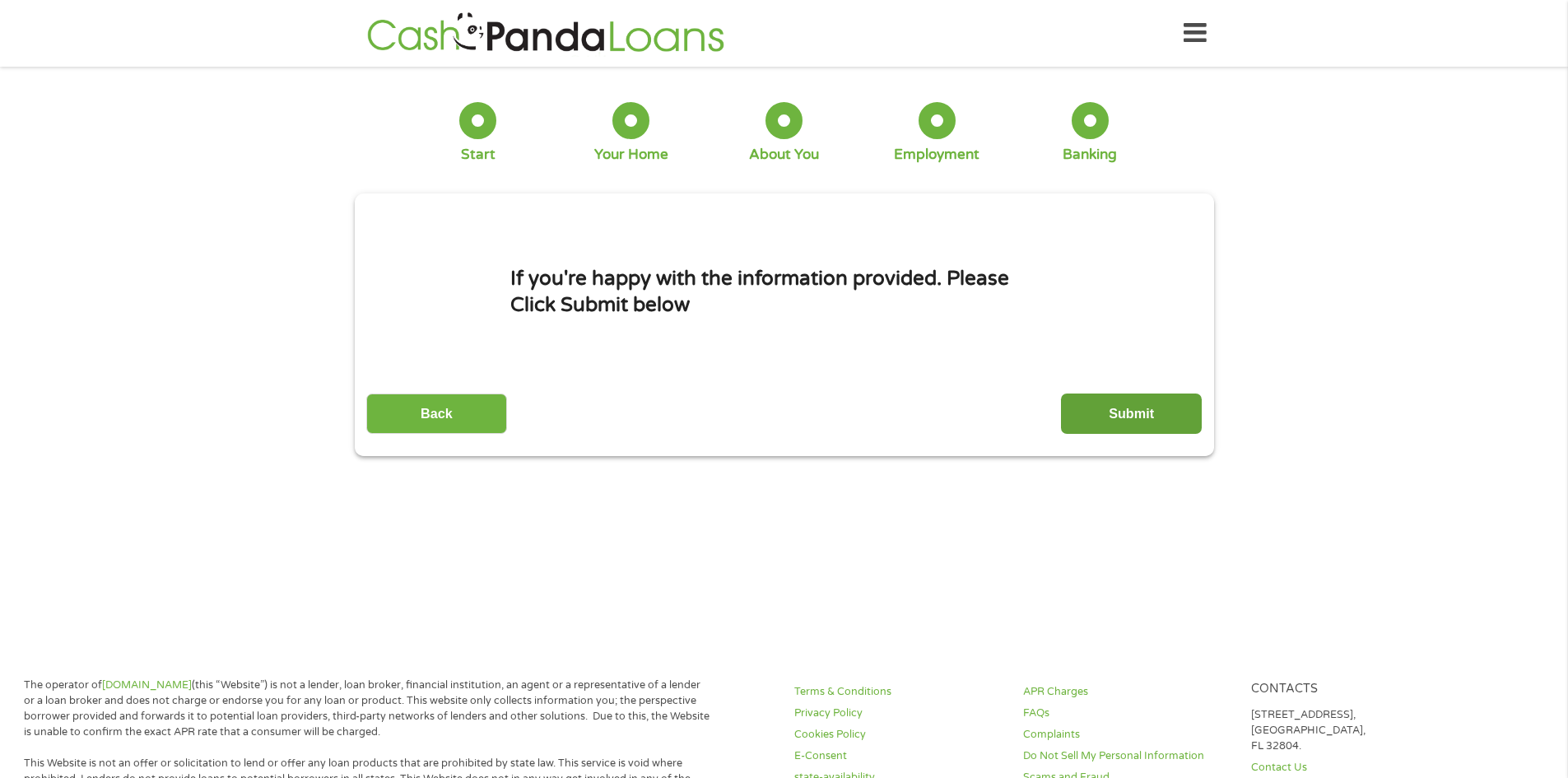
click at [1126, 422] on input "Submit" at bounding box center [1132, 413] width 141 height 41
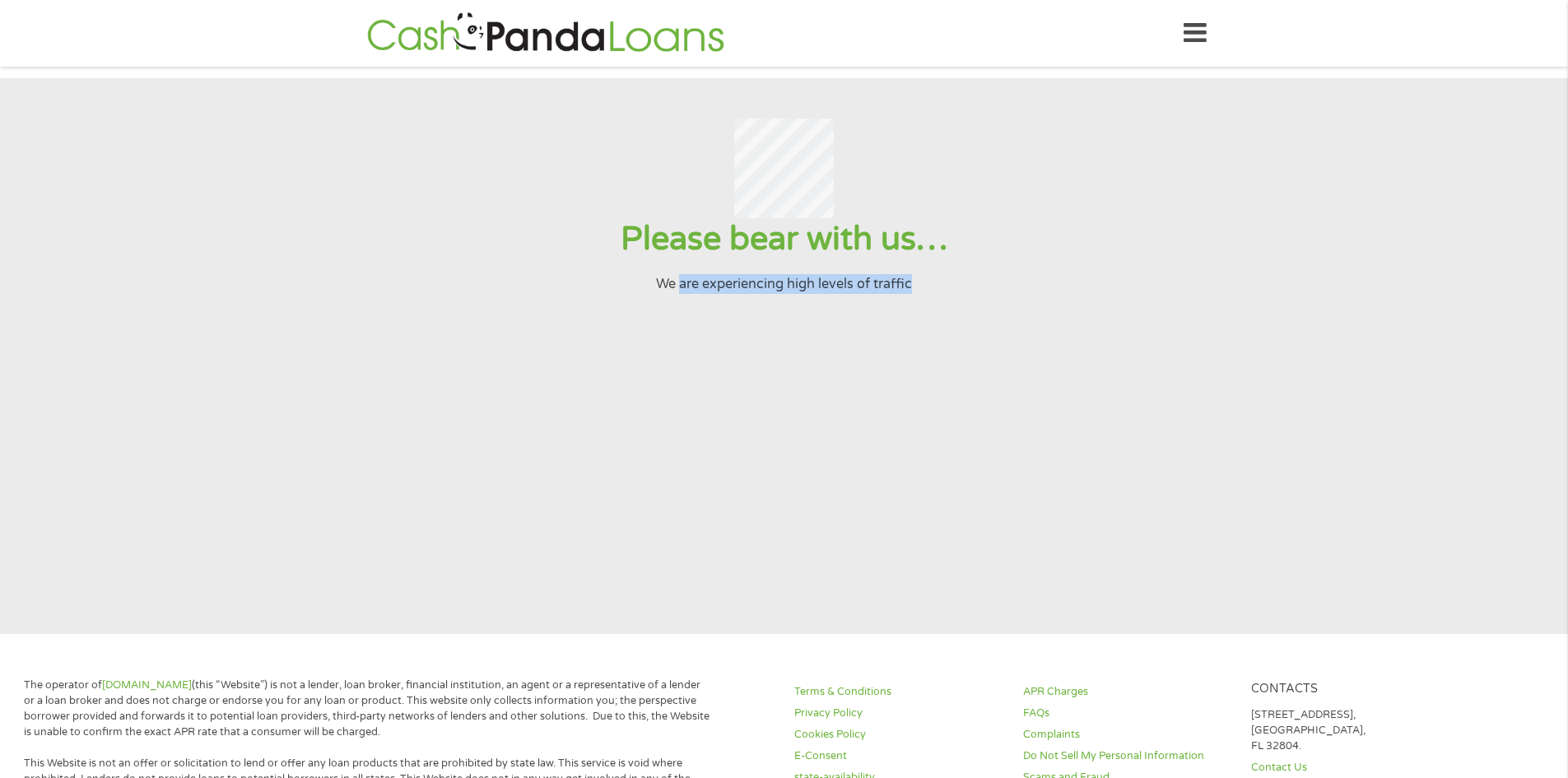
drag, startPoint x: 680, startPoint y: 301, endPoint x: 928, endPoint y: 303, distance: 248.0
click at [928, 294] on p "We are experiencing high levels of traffic" at bounding box center [784, 284] width 1527 height 20
click at [907, 255] on h1 "Please bear with us…" at bounding box center [784, 239] width 1527 height 42
click at [1189, 38] on icon at bounding box center [1195, 33] width 23 height 41
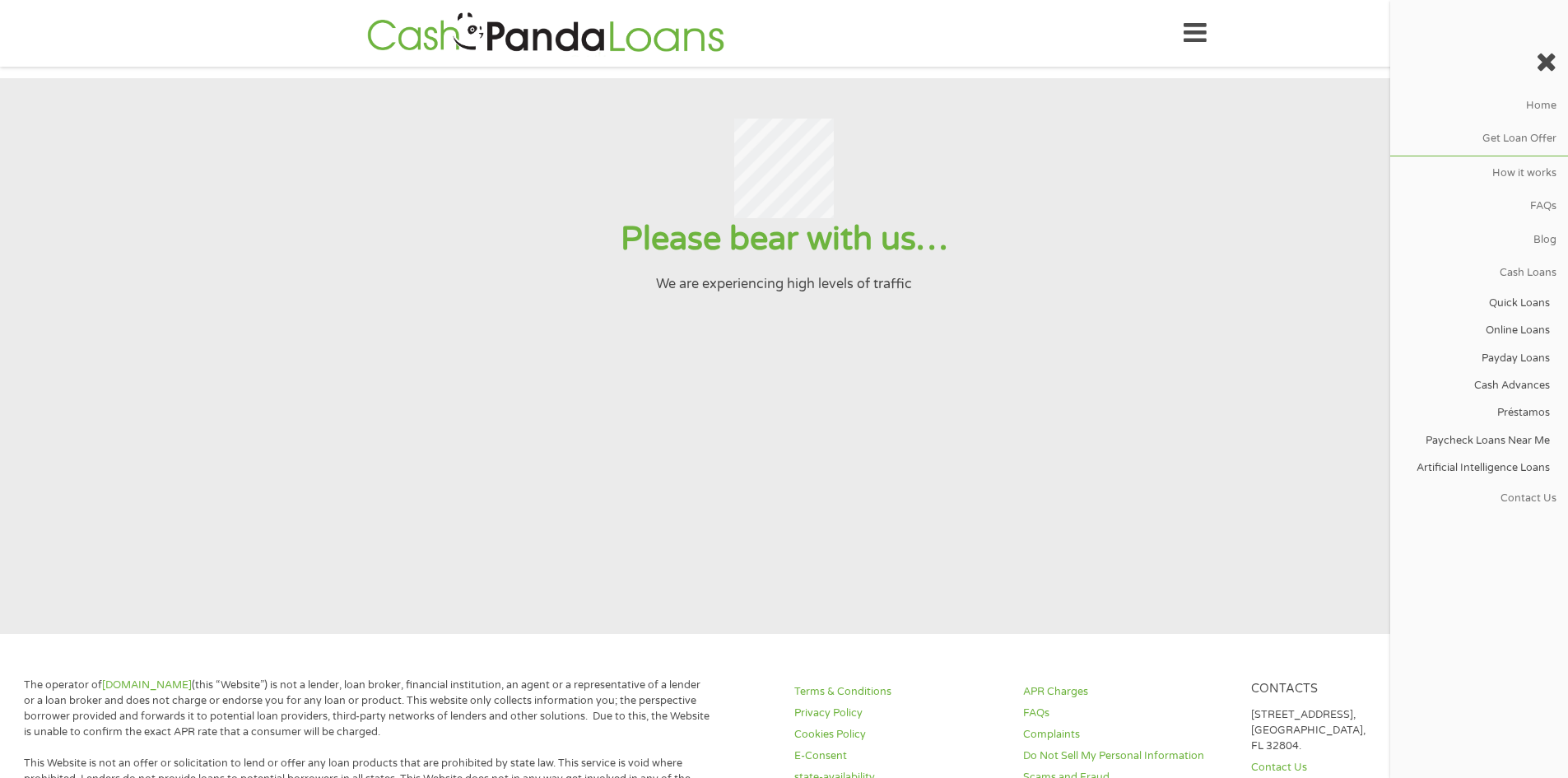
click at [1028, 160] on div at bounding box center [784, 168] width 1527 height 100
click at [550, 177] on div at bounding box center [784, 168] width 1527 height 100
click at [1539, 58] on icon at bounding box center [1546, 62] width 21 height 26
